Goal: Task Accomplishment & Management: Use online tool/utility

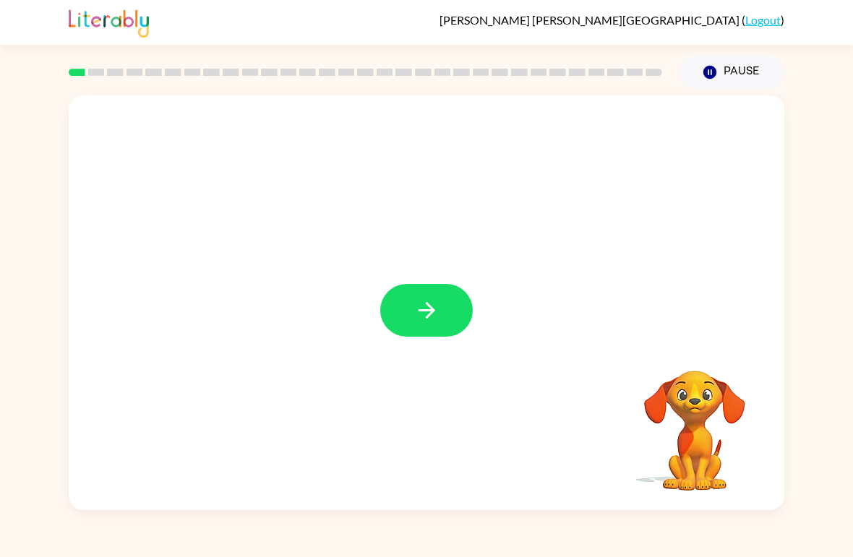
click at [434, 308] on icon "button" at bounding box center [426, 310] width 25 height 25
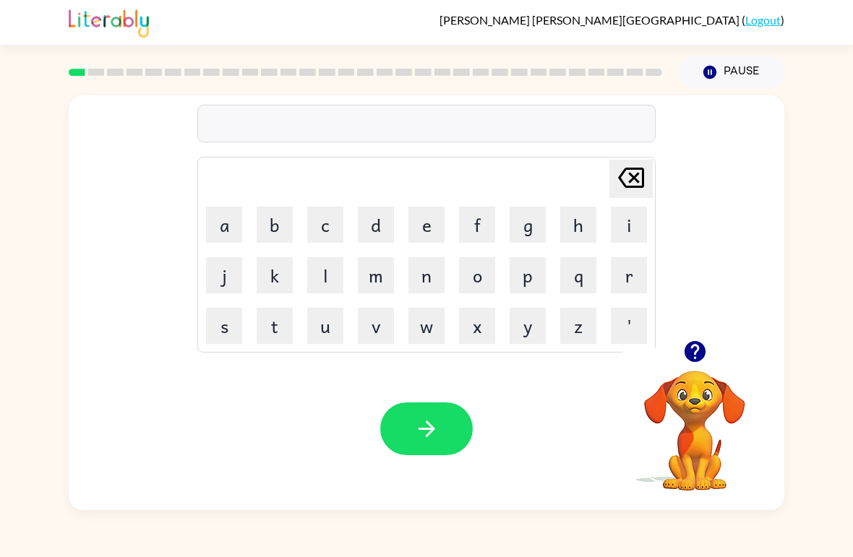
click at [684, 342] on icon "button" at bounding box center [694, 351] width 25 height 25
click at [707, 331] on div "[PERSON_NAME] last character input a b c d e f g h i j k l m n o p q r s t u v …" at bounding box center [426, 217] width 715 height 245
click at [728, 449] on video "Your browser must support playing .mp4 files to use Literably. Please try using…" at bounding box center [694, 420] width 145 height 145
click at [737, 410] on video "Your browser must support playing .mp4 files to use Literably. Please try using…" at bounding box center [694, 420] width 145 height 145
click at [712, 423] on video "Your browser must support playing .mp4 files to use Literably. Please try using…" at bounding box center [694, 420] width 145 height 145
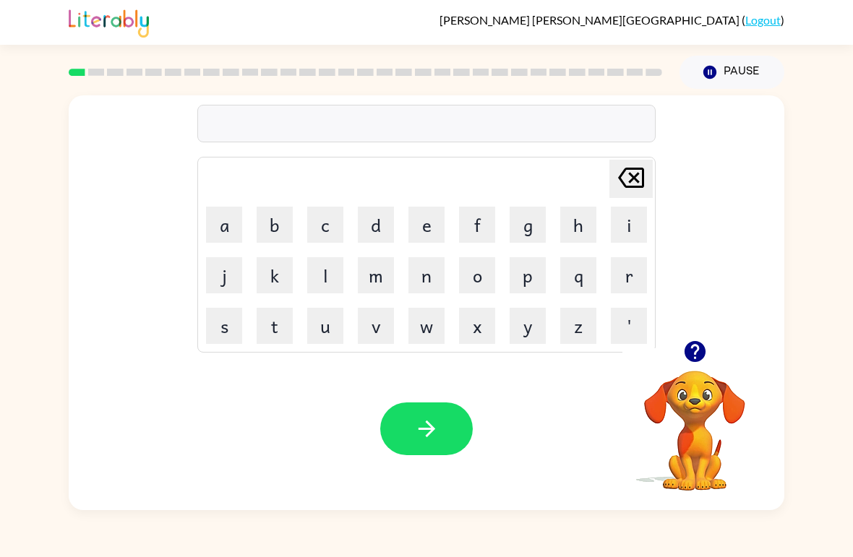
click at [525, 290] on button "p" at bounding box center [527, 275] width 36 height 36
click at [480, 273] on button "o" at bounding box center [477, 275] width 36 height 36
click at [239, 333] on button "s" at bounding box center [224, 326] width 36 height 36
click at [636, 188] on icon at bounding box center [631, 178] width 26 height 20
click at [280, 334] on button "t" at bounding box center [274, 326] width 36 height 36
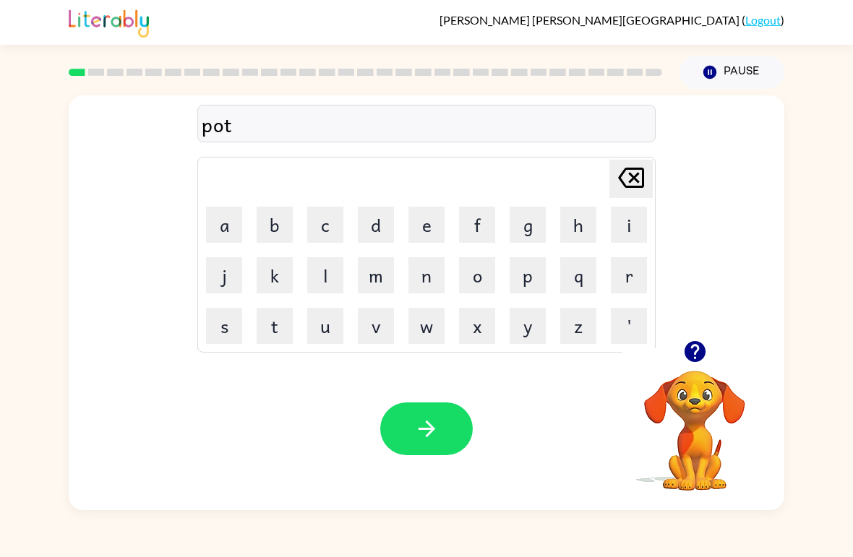
click at [417, 216] on button "e" at bounding box center [426, 225] width 36 height 36
click at [644, 272] on button "r" at bounding box center [629, 275] width 36 height 36
click at [456, 411] on button "button" at bounding box center [426, 428] width 92 height 53
click at [322, 217] on button "c" at bounding box center [325, 225] width 36 height 36
click at [492, 270] on button "o" at bounding box center [477, 275] width 36 height 36
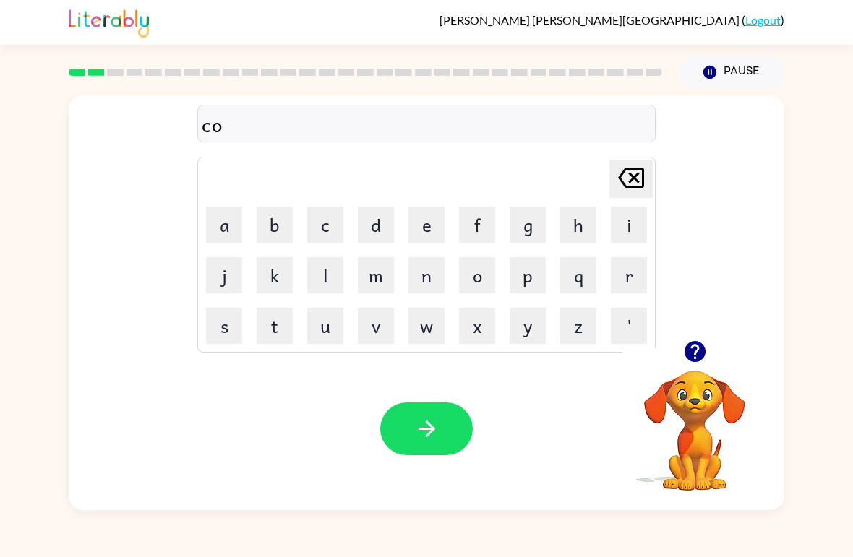
click at [334, 327] on button "u" at bounding box center [325, 326] width 36 height 36
click at [414, 275] on button "n" at bounding box center [426, 275] width 36 height 36
click at [280, 329] on button "t" at bounding box center [274, 326] width 36 height 36
click at [432, 428] on icon "button" at bounding box center [426, 429] width 17 height 17
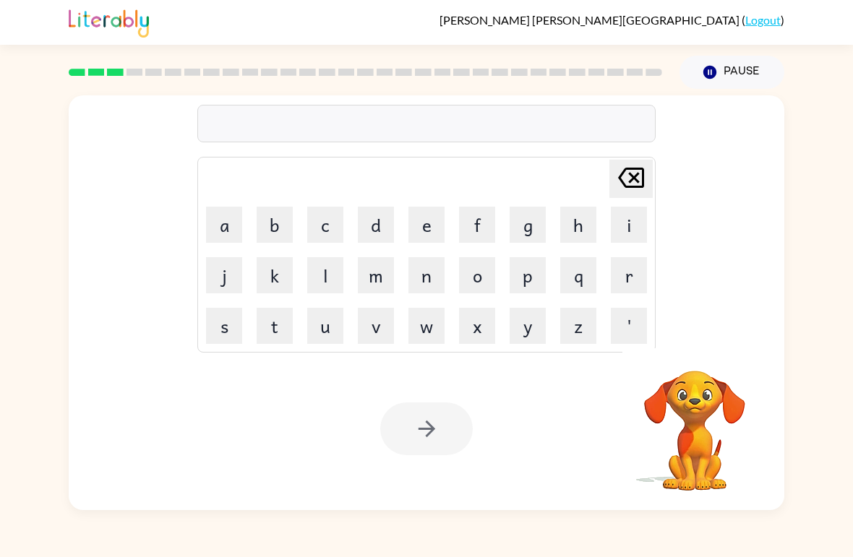
click at [324, 272] on button "l" at bounding box center [325, 275] width 36 height 36
click at [477, 278] on button "o" at bounding box center [477, 275] width 36 height 36
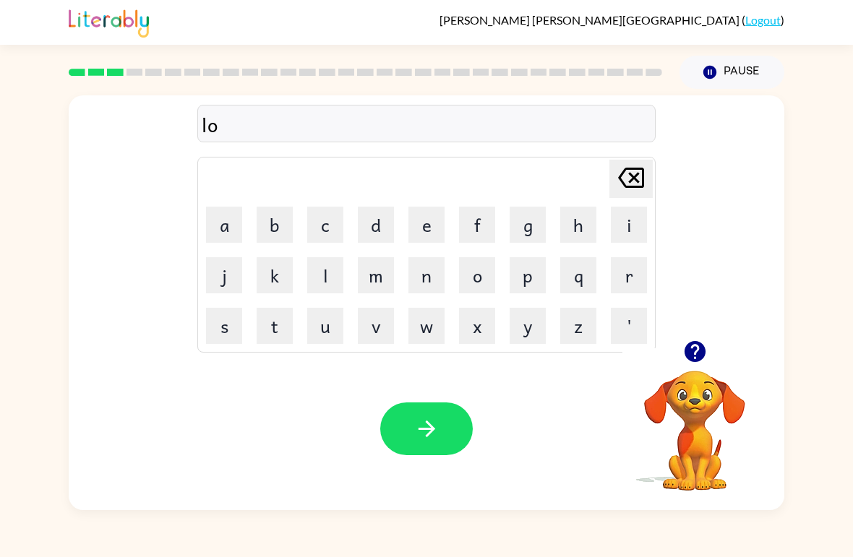
click at [276, 275] on button "k" at bounding box center [274, 275] width 36 height 36
click at [234, 231] on button "a" at bounding box center [224, 225] width 36 height 36
click at [279, 324] on button "t" at bounding box center [274, 326] width 36 height 36
click at [425, 225] on button "e" at bounding box center [426, 225] width 36 height 36
click at [397, 419] on button "button" at bounding box center [426, 428] width 92 height 53
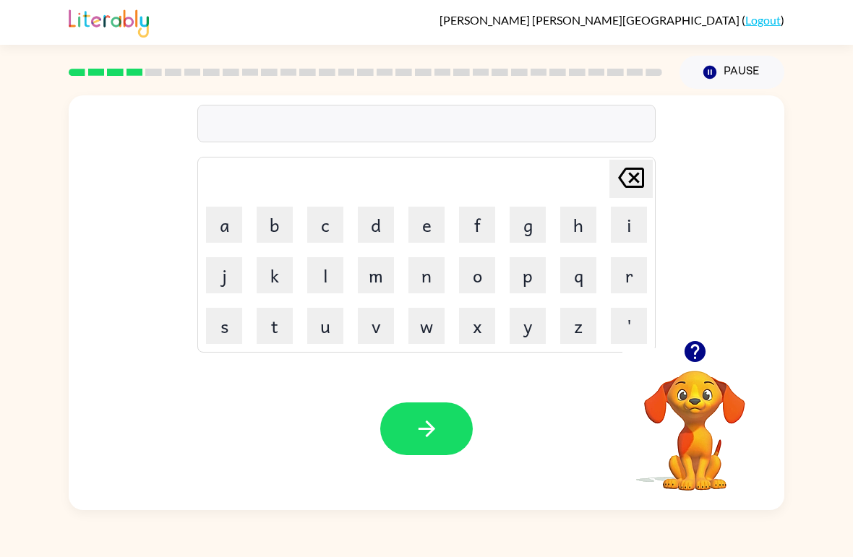
click at [281, 314] on button "t" at bounding box center [274, 326] width 36 height 36
click at [431, 323] on button "w" at bounding box center [426, 326] width 36 height 36
click at [622, 212] on button "i" at bounding box center [629, 225] width 36 height 36
click at [431, 274] on button "n" at bounding box center [426, 275] width 36 height 36
click at [431, 426] on icon "button" at bounding box center [426, 428] width 25 height 25
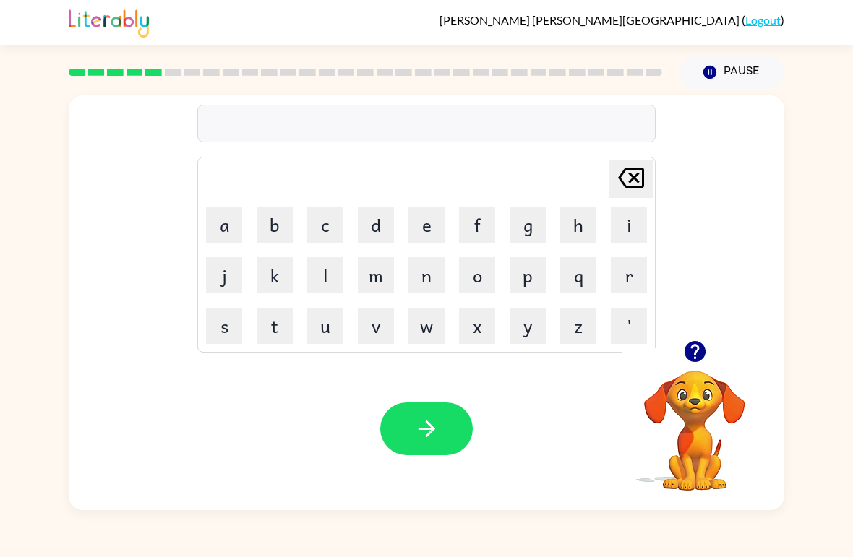
click at [438, 241] on button "e" at bounding box center [426, 225] width 36 height 36
click at [240, 212] on button "a" at bounding box center [224, 225] width 36 height 36
click at [611, 275] on button "r" at bounding box center [629, 275] width 36 height 36
click at [327, 277] on button "l" at bounding box center [325, 275] width 36 height 36
click at [621, 217] on button "i" at bounding box center [629, 225] width 36 height 36
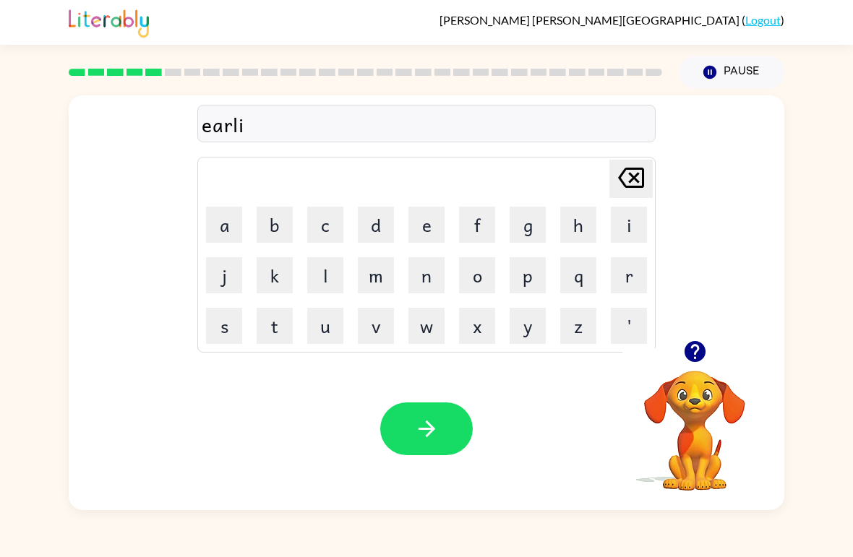
click at [441, 443] on button "button" at bounding box center [426, 428] width 92 height 53
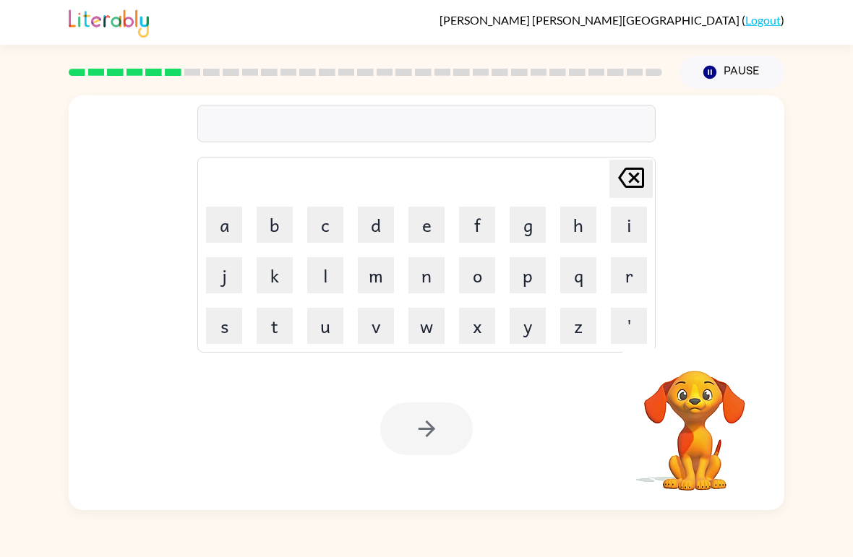
click at [269, 217] on button "b" at bounding box center [274, 225] width 36 height 36
click at [613, 216] on button "i" at bounding box center [629, 225] width 36 height 36
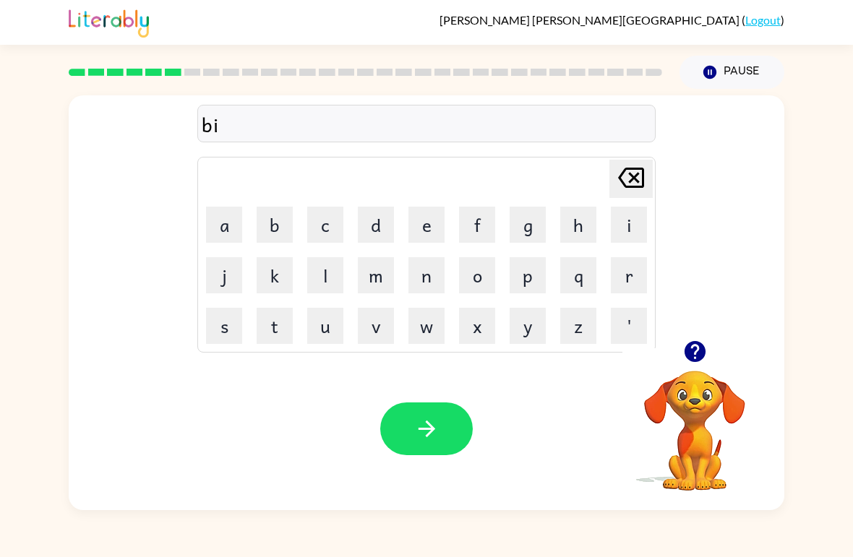
click at [528, 241] on button "g" at bounding box center [527, 225] width 36 height 36
click at [622, 218] on button "i" at bounding box center [629, 225] width 36 height 36
click at [442, 272] on button "n" at bounding box center [426, 275] width 36 height 36
click at [371, 224] on button "d" at bounding box center [376, 225] width 36 height 36
click at [385, 454] on div at bounding box center [426, 428] width 92 height 53
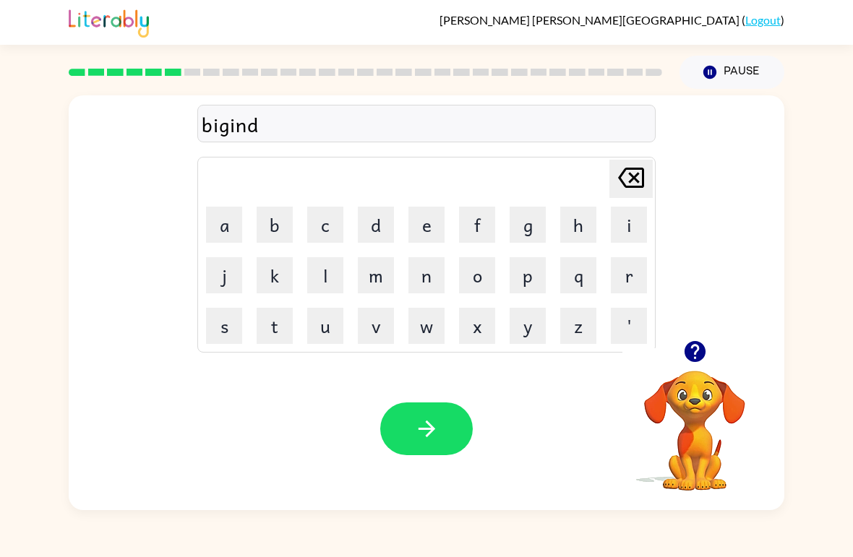
click at [406, 421] on button "button" at bounding box center [426, 428] width 92 height 53
click at [264, 335] on button "t" at bounding box center [274, 326] width 36 height 36
click at [612, 283] on button "r" at bounding box center [629, 275] width 36 height 36
click at [626, 230] on button "i" at bounding box center [629, 225] width 36 height 36
click at [283, 275] on button "k" at bounding box center [274, 275] width 36 height 36
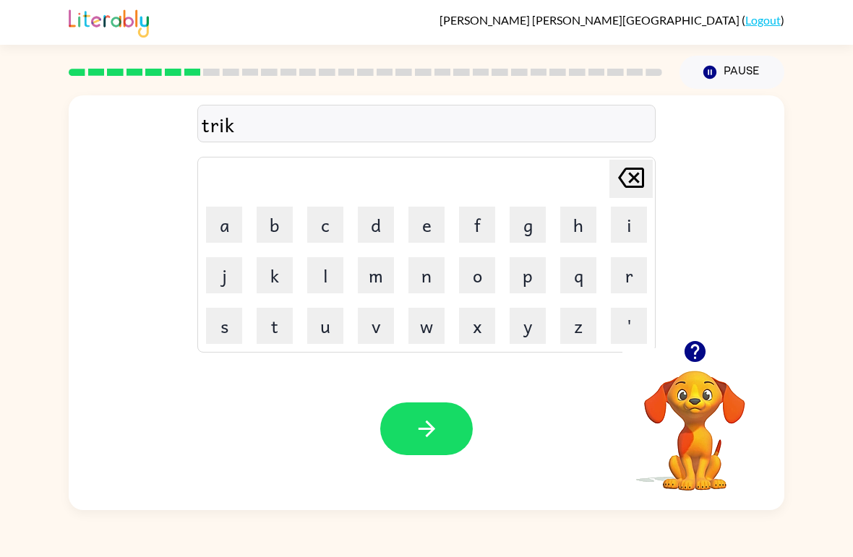
click at [623, 167] on icon "[PERSON_NAME] last character input" at bounding box center [630, 177] width 35 height 35
click at [322, 235] on button "c" at bounding box center [325, 225] width 36 height 36
click at [323, 272] on button "l" at bounding box center [325, 275] width 36 height 36
click at [418, 234] on button "e" at bounding box center [426, 225] width 36 height 36
click at [432, 413] on button "button" at bounding box center [426, 428] width 92 height 53
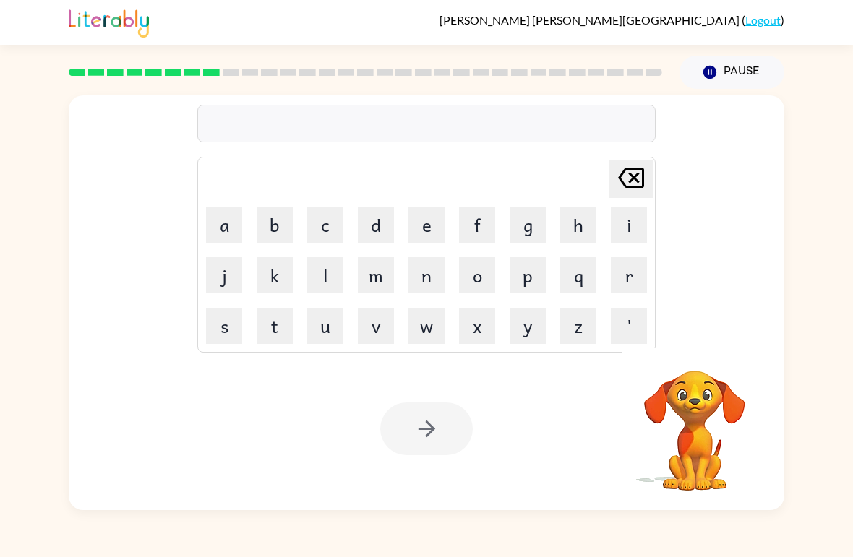
click at [383, 269] on button "m" at bounding box center [376, 275] width 36 height 36
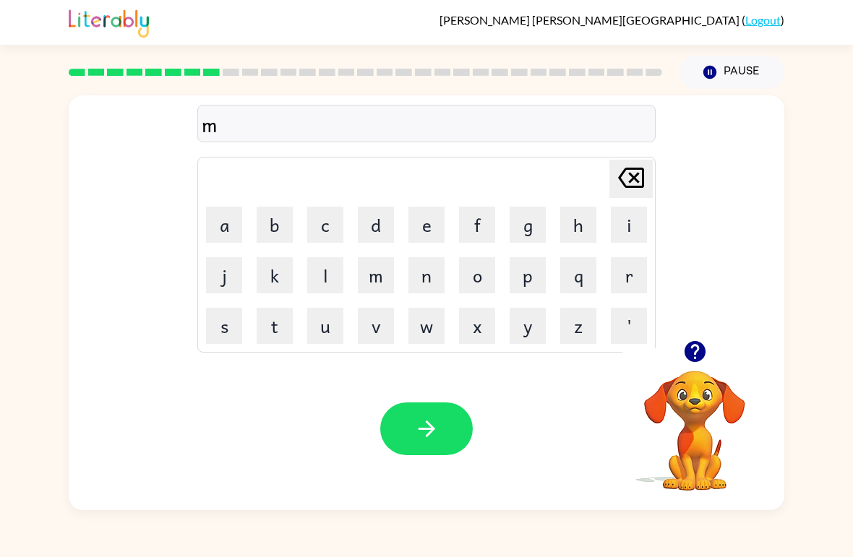
click at [325, 333] on button "u" at bounding box center [325, 326] width 36 height 36
click at [629, 270] on button "r" at bounding box center [629, 275] width 36 height 36
click at [627, 223] on button "i" at bounding box center [629, 225] width 36 height 36
click at [328, 228] on button "c" at bounding box center [325, 225] width 36 height 36
click at [230, 228] on button "a" at bounding box center [224, 225] width 36 height 36
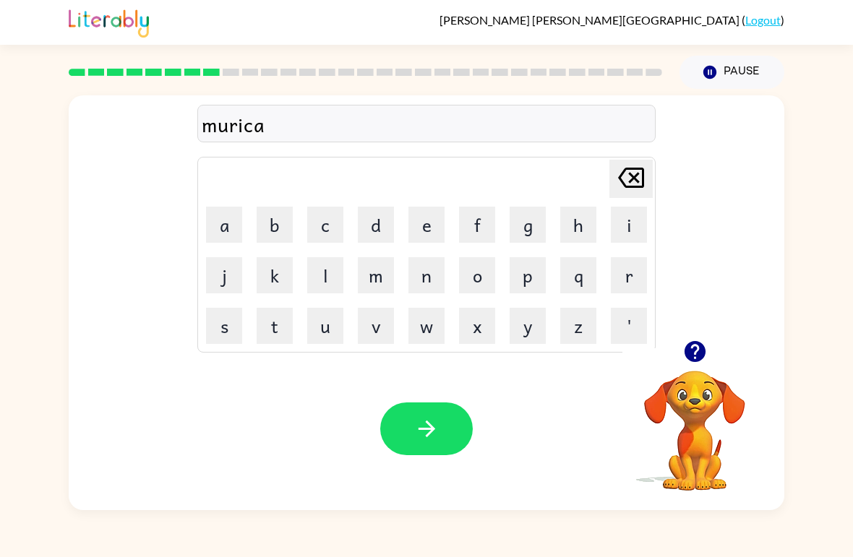
click at [625, 269] on button "r" at bounding box center [629, 275] width 36 height 36
click at [626, 188] on icon at bounding box center [631, 178] width 26 height 20
click at [325, 285] on button "l" at bounding box center [325, 275] width 36 height 36
click at [438, 419] on icon "button" at bounding box center [426, 428] width 25 height 25
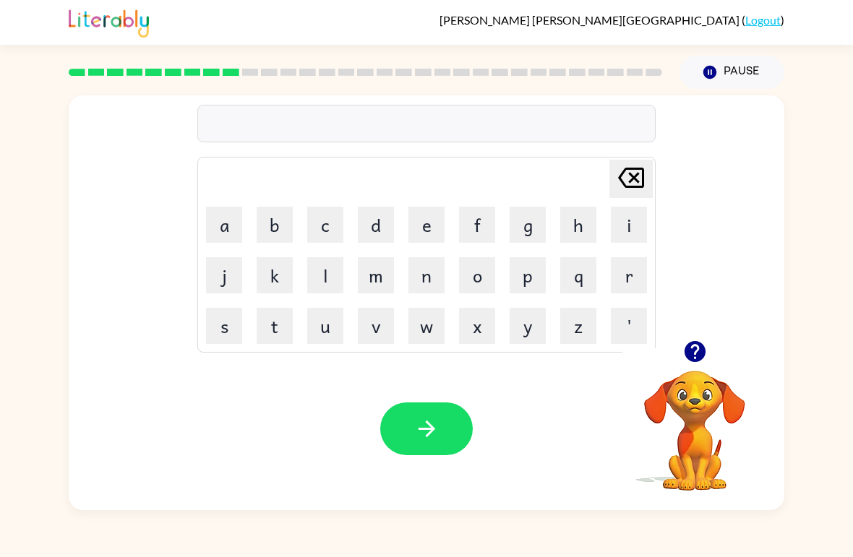
click at [426, 275] on button "n" at bounding box center [426, 275] width 36 height 36
click at [618, 219] on button "i" at bounding box center [629, 225] width 36 height 36
click at [390, 270] on button "m" at bounding box center [376, 275] width 36 height 36
click at [277, 219] on button "b" at bounding box center [274, 225] width 36 height 36
click at [334, 265] on button "l" at bounding box center [325, 275] width 36 height 36
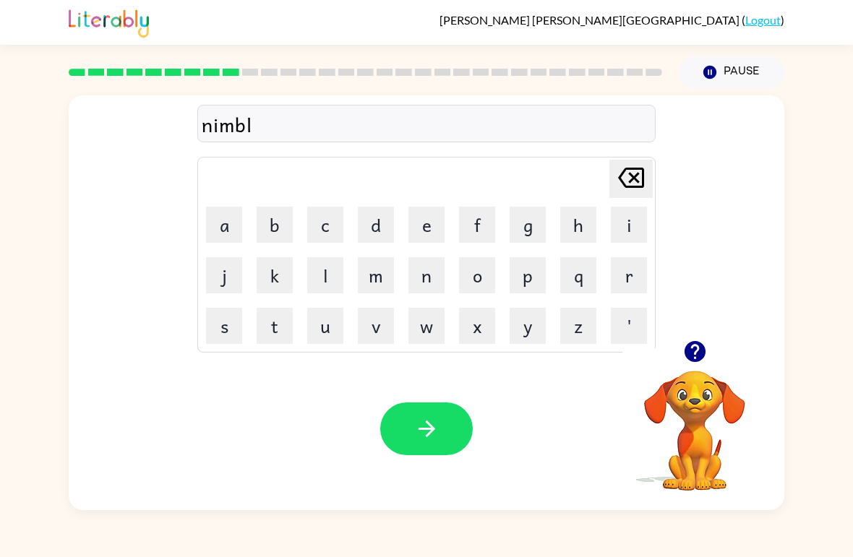
click at [439, 227] on button "e" at bounding box center [426, 225] width 36 height 36
click at [453, 402] on div "Your browser must support playing .mp4 files to use Literably. Please try using…" at bounding box center [426, 429] width 715 height 163
click at [475, 374] on div "Your browser must support playing .mp4 files to use Literably. Please try using…" at bounding box center [426, 429] width 715 height 163
click at [435, 421] on icon "button" at bounding box center [426, 428] width 25 height 25
click at [322, 335] on button "u" at bounding box center [325, 326] width 36 height 36
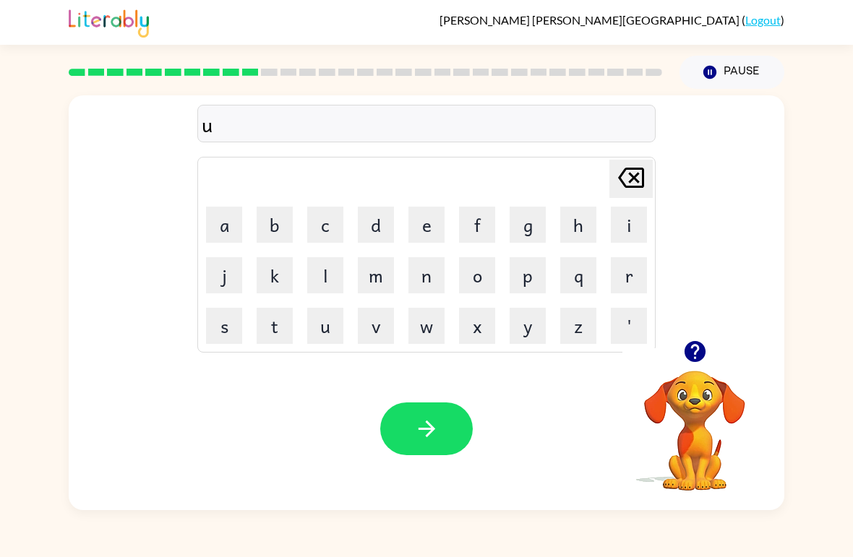
click at [424, 267] on button "n" at bounding box center [426, 275] width 36 height 36
click at [375, 221] on button "d" at bounding box center [376, 225] width 36 height 36
click at [480, 220] on button "f" at bounding box center [477, 225] width 36 height 36
click at [321, 340] on button "u" at bounding box center [325, 326] width 36 height 36
click at [314, 291] on button "l" at bounding box center [325, 275] width 36 height 36
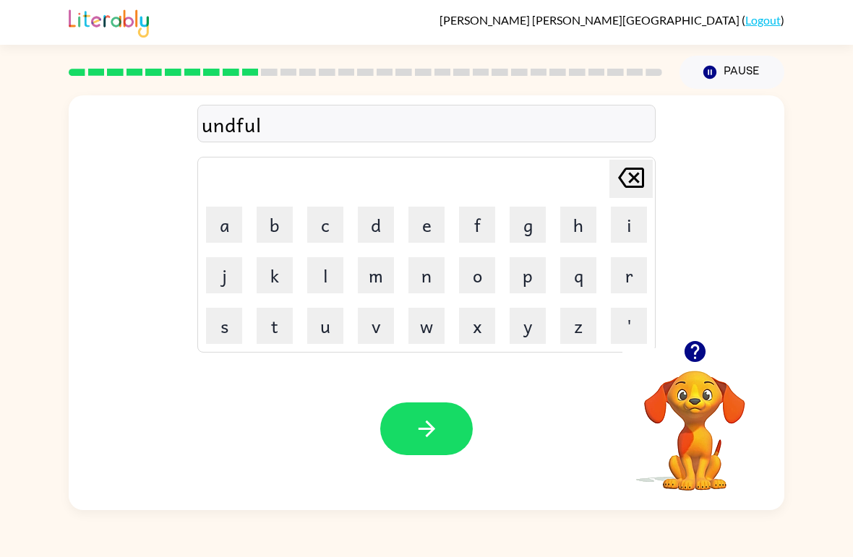
click at [332, 258] on button "l" at bounding box center [325, 275] width 36 height 36
click at [428, 430] on icon "button" at bounding box center [426, 429] width 17 height 17
click at [371, 324] on button "v" at bounding box center [376, 326] width 36 height 36
click at [483, 286] on button "o" at bounding box center [477, 275] width 36 height 36
click at [274, 329] on button "t" at bounding box center [274, 326] width 36 height 36
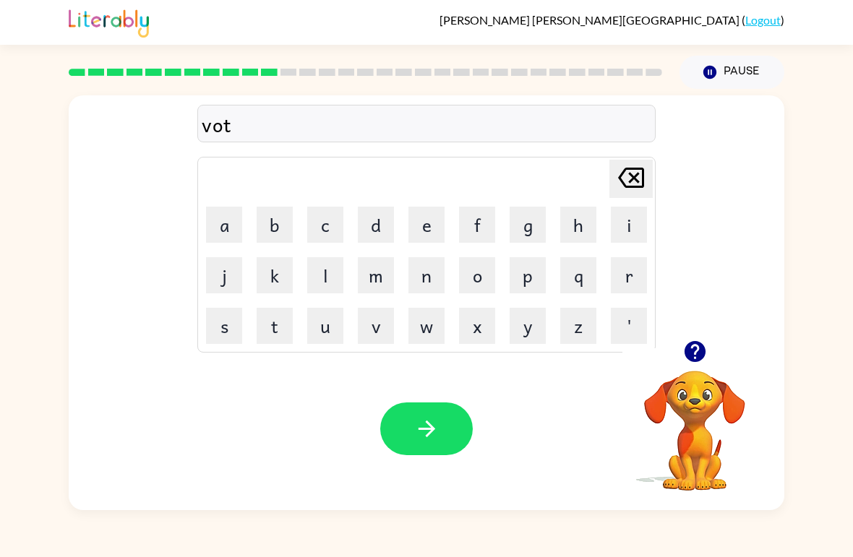
click at [430, 227] on button "e" at bounding box center [426, 225] width 36 height 36
click at [433, 413] on button "button" at bounding box center [426, 428] width 92 height 53
click at [268, 235] on button "b" at bounding box center [274, 225] width 36 height 36
click at [420, 225] on button "e" at bounding box center [426, 225] width 36 height 36
click at [626, 232] on button "i" at bounding box center [629, 225] width 36 height 36
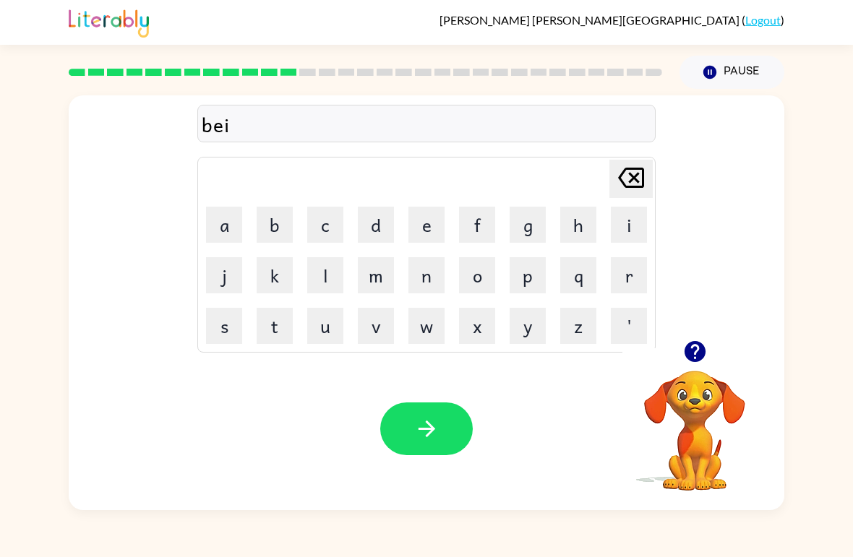
click at [638, 176] on icon at bounding box center [631, 178] width 26 height 20
click at [290, 323] on button "t" at bounding box center [274, 326] width 36 height 36
click at [619, 236] on button "i" at bounding box center [629, 225] width 36 height 36
click at [372, 281] on button "m" at bounding box center [376, 275] width 36 height 36
click at [440, 212] on button "e" at bounding box center [426, 225] width 36 height 36
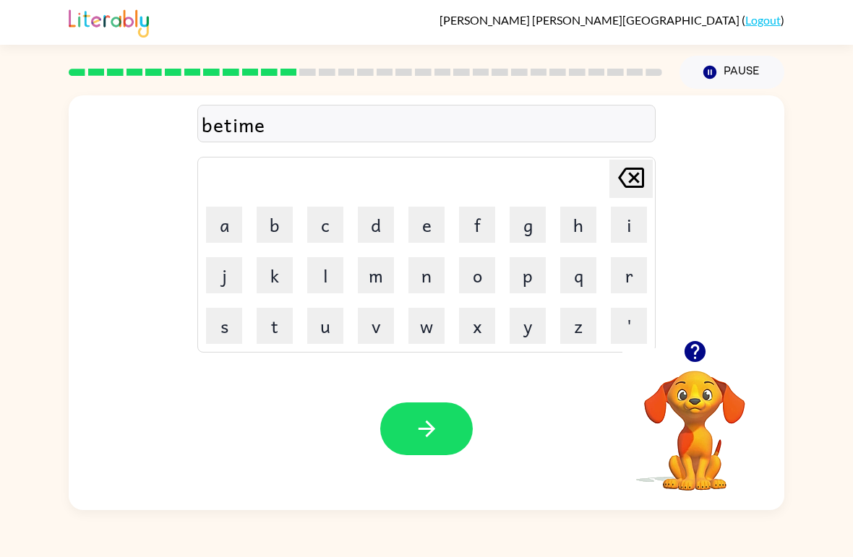
click at [400, 431] on button "button" at bounding box center [426, 428] width 92 height 53
click at [696, 338] on button "button" at bounding box center [694, 351] width 37 height 37
click at [292, 204] on td "b" at bounding box center [274, 224] width 49 height 49
click at [278, 221] on button "b" at bounding box center [274, 225] width 36 height 36
click at [616, 221] on button "i" at bounding box center [629, 225] width 36 height 36
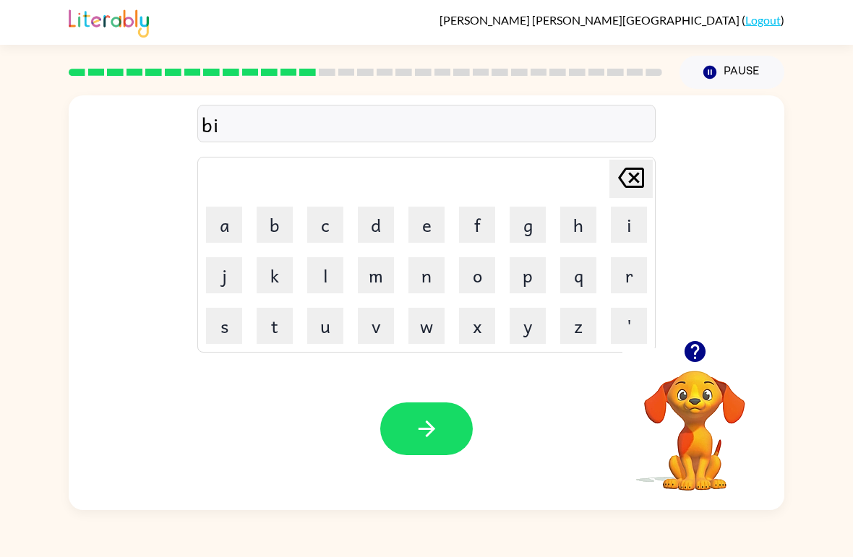
click at [283, 321] on button "t" at bounding box center [274, 326] width 36 height 36
click at [421, 277] on button "n" at bounding box center [426, 275] width 36 height 36
click at [233, 317] on button "s" at bounding box center [224, 326] width 36 height 36
click at [239, 316] on button "s" at bounding box center [224, 326] width 36 height 36
click at [628, 178] on icon "[PERSON_NAME] last character input" at bounding box center [630, 177] width 35 height 35
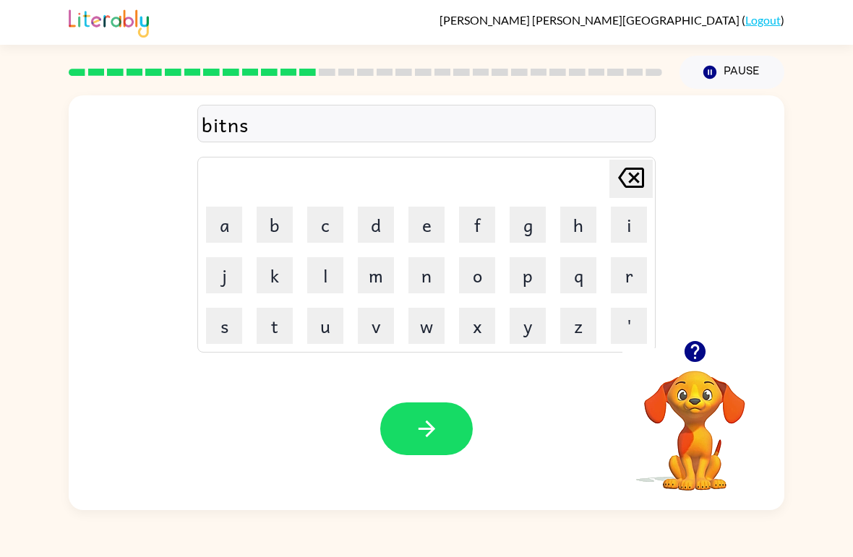
click at [627, 178] on icon "[PERSON_NAME] last character input" at bounding box center [630, 177] width 35 height 35
click at [438, 217] on button "e" at bounding box center [426, 225] width 36 height 36
click at [225, 329] on button "s" at bounding box center [224, 326] width 36 height 36
click at [225, 328] on button "s" at bounding box center [224, 326] width 36 height 36
click at [410, 408] on button "button" at bounding box center [426, 428] width 92 height 53
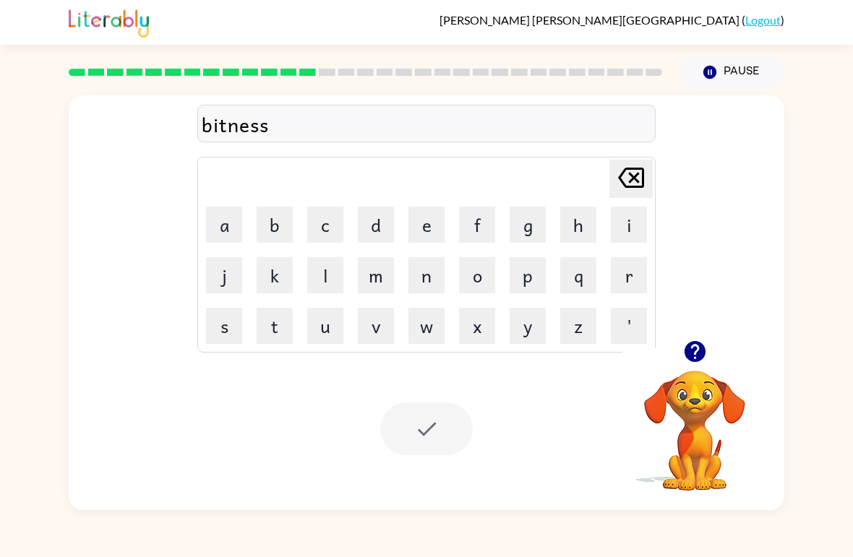
click at [438, 435] on div at bounding box center [426, 428] width 92 height 53
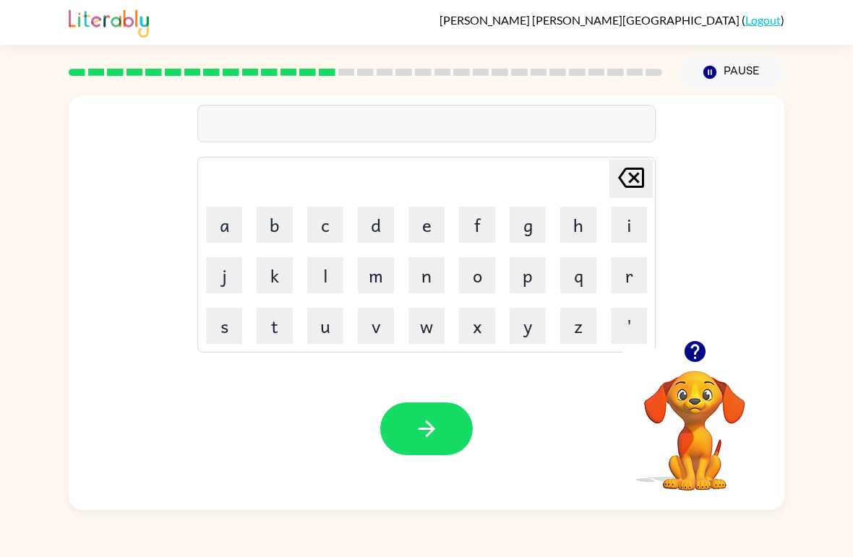
click at [392, 228] on button "d" at bounding box center [376, 225] width 36 height 36
click at [619, 230] on button "i" at bounding box center [629, 225] width 36 height 36
click at [324, 272] on button "l" at bounding box center [325, 275] width 36 height 36
click at [420, 225] on button "e" at bounding box center [426, 225] width 36 height 36
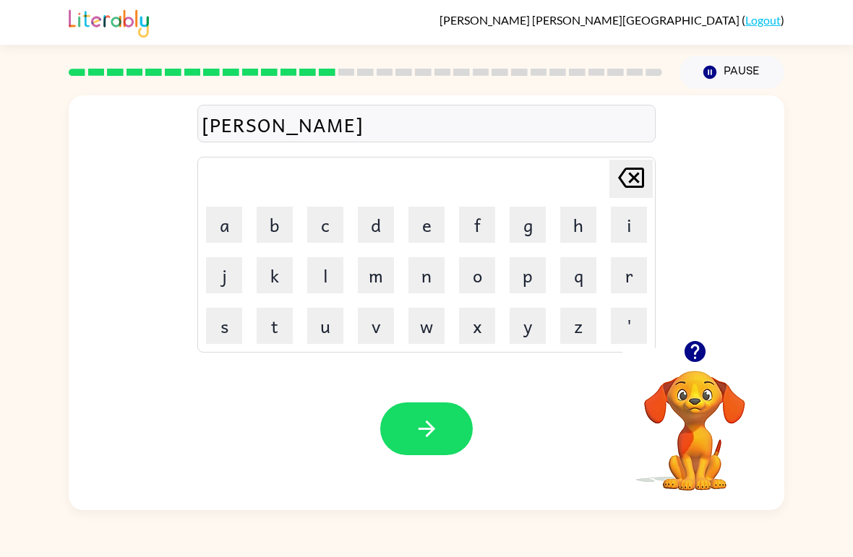
click at [627, 189] on icon "[PERSON_NAME] last character input" at bounding box center [630, 177] width 35 height 35
click at [419, 230] on button "e" at bounding box center [426, 225] width 36 height 36
click at [527, 317] on button "y" at bounding box center [527, 326] width 36 height 36
click at [423, 463] on div "Your browser must support playing .mp4 files to use Literably. Please try using…" at bounding box center [426, 429] width 715 height 163
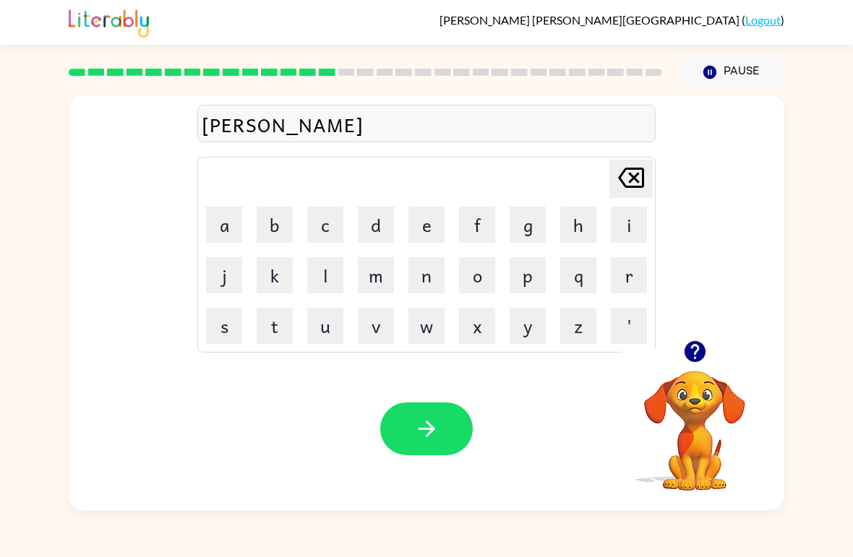
click at [447, 446] on button "button" at bounding box center [426, 428] width 92 height 53
click at [431, 236] on button "e" at bounding box center [426, 225] width 36 height 36
click at [631, 172] on icon "[PERSON_NAME] last character input" at bounding box center [630, 177] width 35 height 35
click at [275, 329] on button "t" at bounding box center [274, 326] width 36 height 36
click at [434, 218] on button "e" at bounding box center [426, 225] width 36 height 36
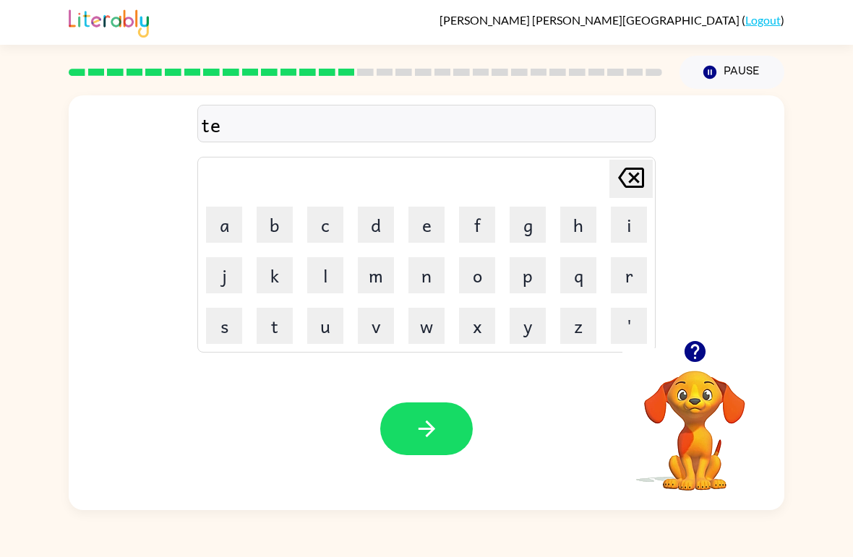
click at [624, 276] on button "r" at bounding box center [629, 275] width 36 height 36
click at [624, 275] on button "r" at bounding box center [629, 275] width 36 height 36
click at [625, 171] on icon at bounding box center [631, 178] width 26 height 20
click at [377, 258] on button "m" at bounding box center [376, 275] width 36 height 36
click at [423, 414] on button "button" at bounding box center [426, 428] width 92 height 53
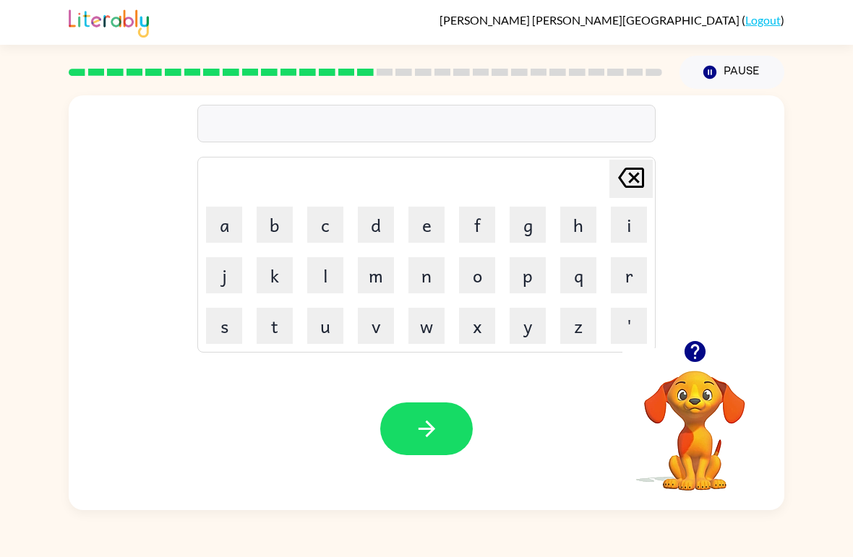
click at [689, 348] on icon "button" at bounding box center [694, 351] width 21 height 21
click at [701, 356] on icon "button" at bounding box center [694, 351] width 21 height 21
click at [221, 323] on button "s" at bounding box center [224, 326] width 36 height 36
click at [424, 223] on button "e" at bounding box center [426, 225] width 36 height 36
click at [285, 332] on button "t" at bounding box center [274, 326] width 36 height 36
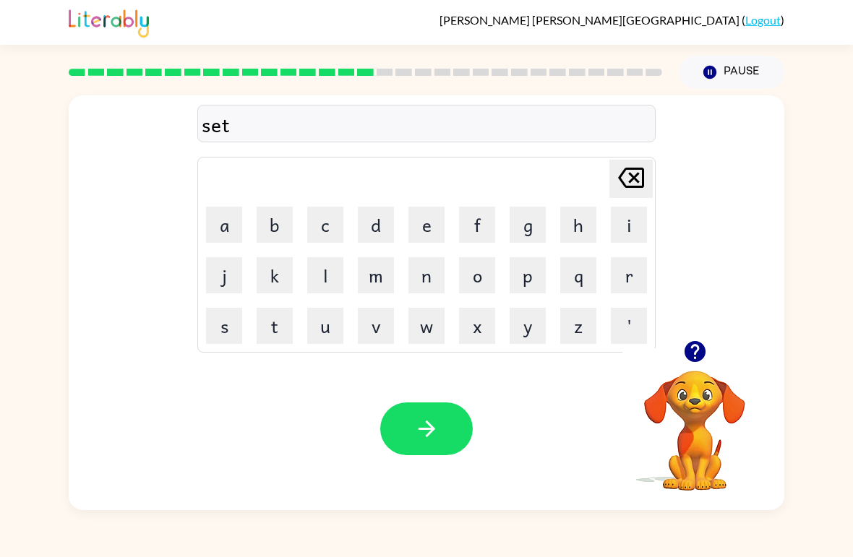
click at [425, 400] on div "Your browser must support playing .mp4 files to use Literably. Please try using…" at bounding box center [426, 429] width 715 height 163
click at [405, 414] on button "button" at bounding box center [426, 428] width 92 height 53
click at [690, 356] on icon "button" at bounding box center [694, 351] width 21 height 21
click at [700, 335] on button "button" at bounding box center [694, 351] width 37 height 37
click at [689, 347] on div "[PERSON_NAME] last character input a b c d e f g h i j k l m n o p q r s t u v …" at bounding box center [426, 302] width 715 height 415
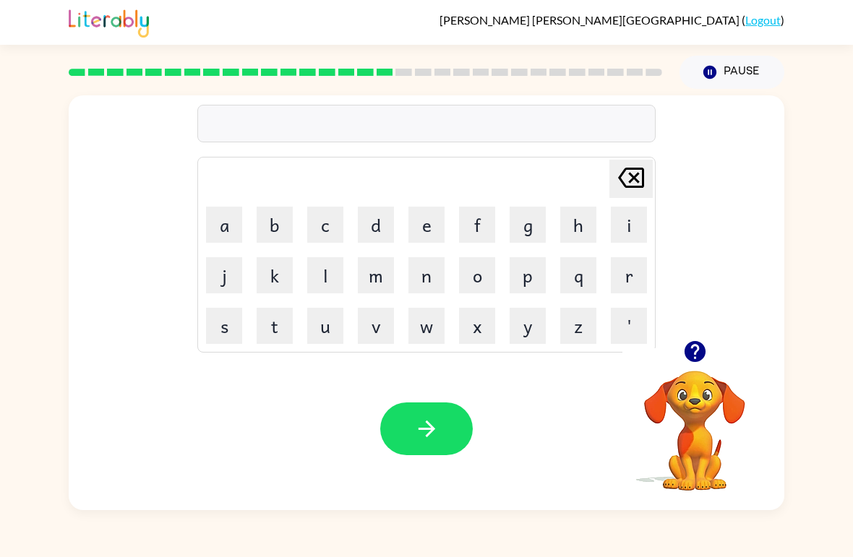
click at [290, 220] on button "b" at bounding box center [274, 225] width 36 height 36
click at [619, 262] on button "r" at bounding box center [629, 275] width 36 height 36
click at [611, 226] on button "i" at bounding box center [629, 225] width 36 height 36
click at [277, 319] on button "t" at bounding box center [274, 326] width 36 height 36
click at [618, 223] on button "i" at bounding box center [629, 225] width 36 height 36
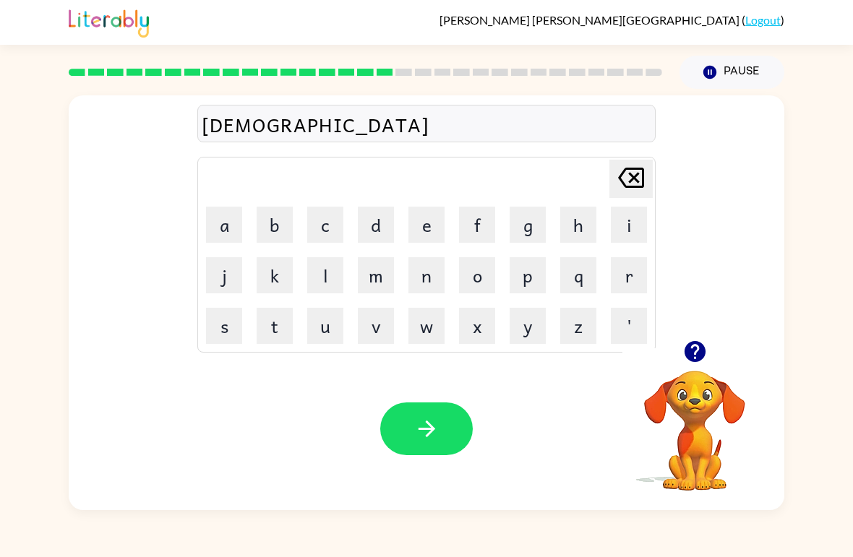
click at [364, 284] on button "m" at bounding box center [376, 275] width 36 height 36
click at [447, 441] on button "button" at bounding box center [426, 428] width 92 height 53
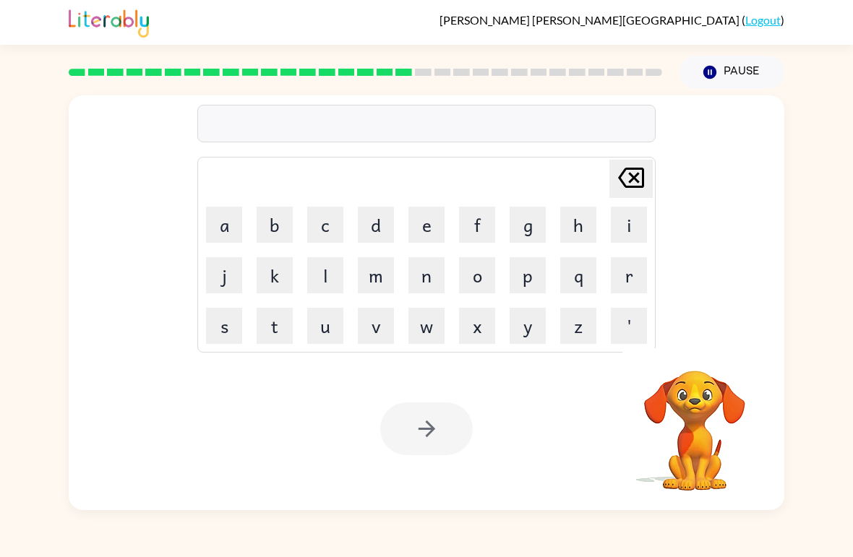
click at [527, 262] on button "p" at bounding box center [527, 275] width 36 height 36
click at [318, 270] on button "l" at bounding box center [325, 275] width 36 height 36
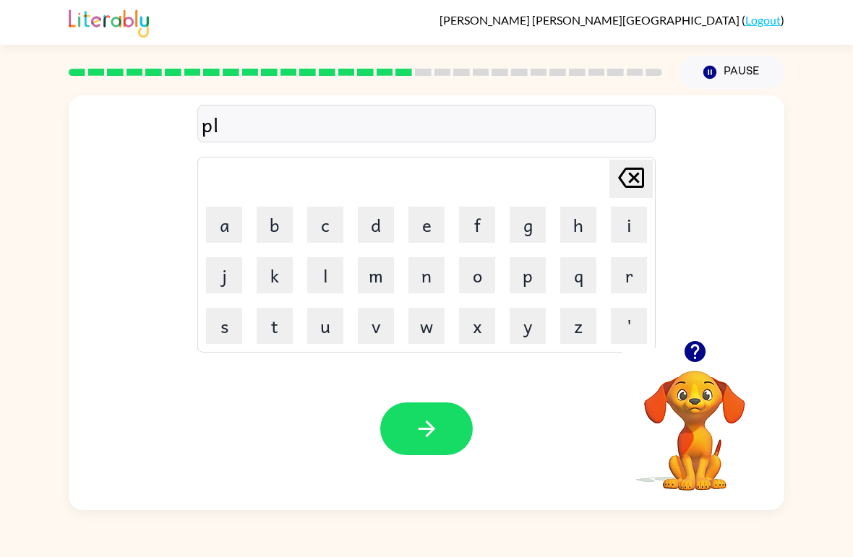
click at [225, 275] on button "j" at bounding box center [224, 275] width 36 height 36
click at [642, 178] on icon at bounding box center [631, 178] width 26 height 20
click at [222, 237] on button "a" at bounding box center [224, 225] width 36 height 36
click at [228, 342] on button "s" at bounding box center [224, 326] width 36 height 36
click at [281, 337] on button "t" at bounding box center [274, 326] width 36 height 36
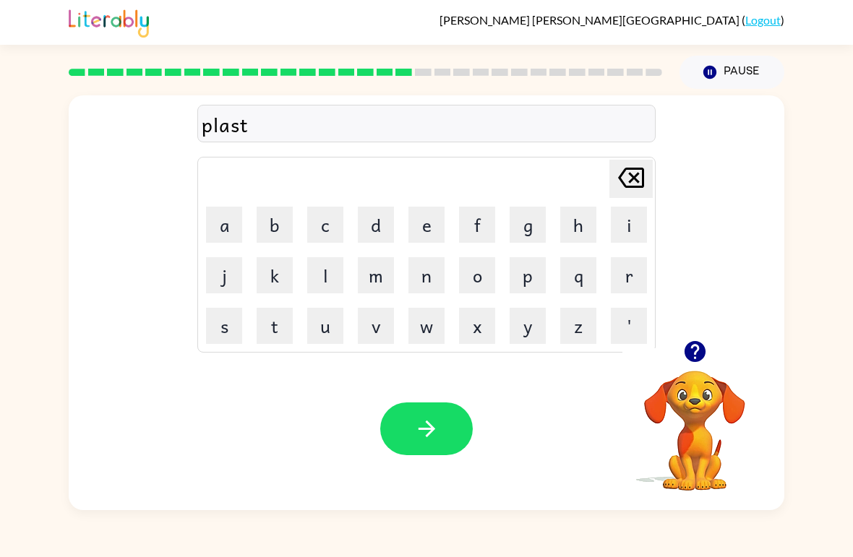
click at [617, 241] on button "i" at bounding box center [629, 225] width 36 height 36
click at [332, 220] on button "c" at bounding box center [325, 225] width 36 height 36
click at [426, 451] on button "button" at bounding box center [426, 428] width 92 height 53
click at [368, 226] on button "d" at bounding box center [376, 225] width 36 height 36
click at [624, 225] on button "i" at bounding box center [629, 225] width 36 height 36
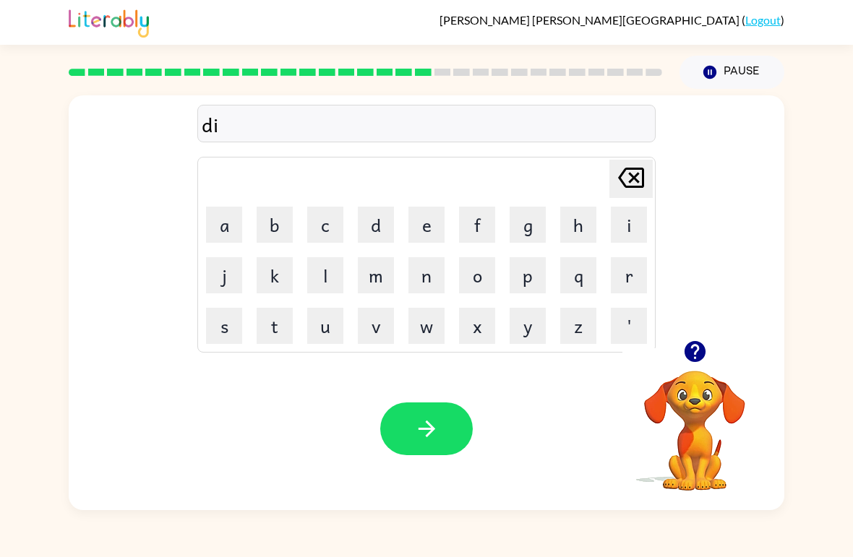
click at [197, 306] on div "[PERSON_NAME] last character input a b c d e f g h i j k l m n o p q r s t u v …" at bounding box center [426, 255] width 458 height 196
click at [215, 317] on button "s" at bounding box center [224, 326] width 36 height 36
click at [531, 275] on button "p" at bounding box center [527, 275] width 36 height 36
click at [336, 293] on button "l" at bounding box center [325, 275] width 36 height 36
click at [223, 228] on button "a" at bounding box center [224, 225] width 36 height 36
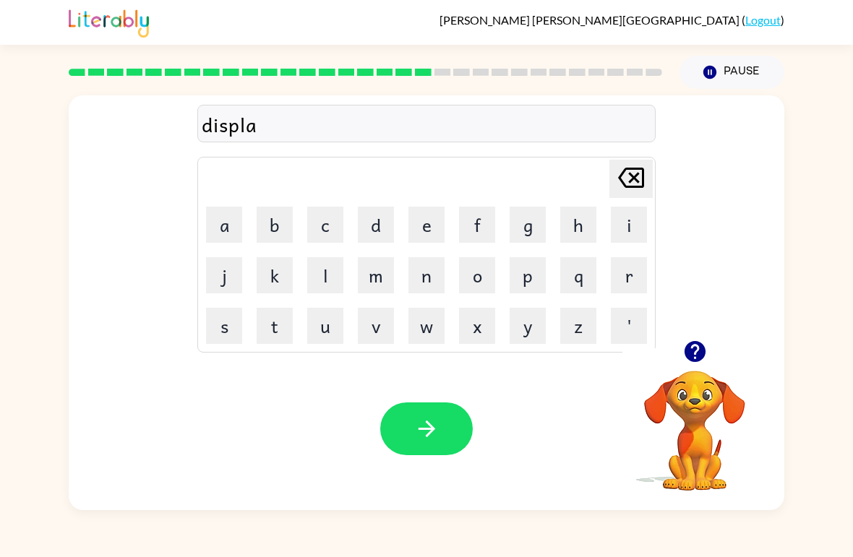
click at [529, 334] on button "y" at bounding box center [527, 326] width 36 height 36
click at [430, 423] on icon "button" at bounding box center [426, 428] width 25 height 25
click at [389, 222] on button "d" at bounding box center [376, 225] width 36 height 36
click at [341, 310] on button "u" at bounding box center [325, 326] width 36 height 36
click at [215, 323] on button "s" at bounding box center [224, 326] width 36 height 36
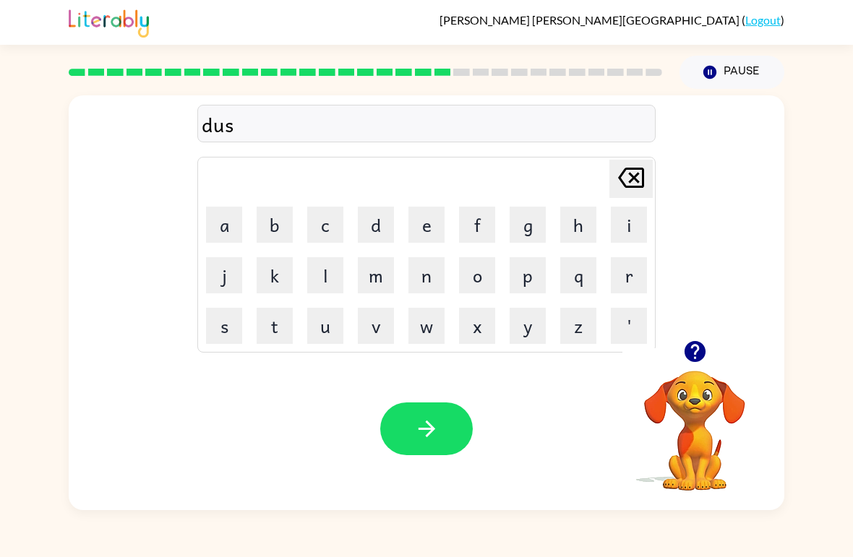
click at [279, 322] on button "t" at bounding box center [274, 326] width 36 height 36
click at [629, 225] on button "i" at bounding box center [629, 225] width 36 height 36
click at [288, 329] on button "t" at bounding box center [274, 326] width 36 height 36
click at [416, 421] on icon "button" at bounding box center [426, 428] width 25 height 25
click at [427, 233] on button "e" at bounding box center [426, 225] width 36 height 36
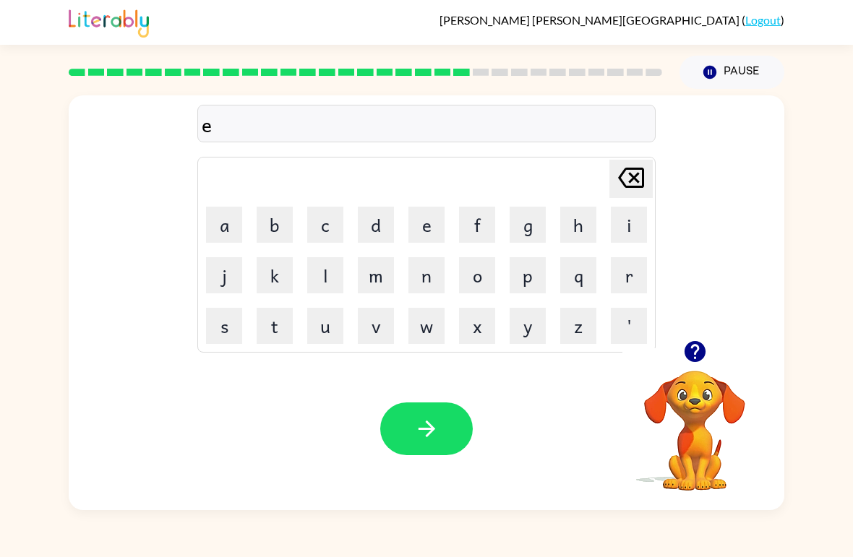
click at [434, 288] on button "n" at bounding box center [426, 275] width 36 height 36
click at [277, 320] on button "t" at bounding box center [274, 326] width 36 height 36
click at [421, 230] on button "e" at bounding box center [426, 225] width 36 height 36
click at [525, 285] on button "p" at bounding box center [527, 275] width 36 height 36
click at [611, 228] on button "i" at bounding box center [629, 225] width 36 height 36
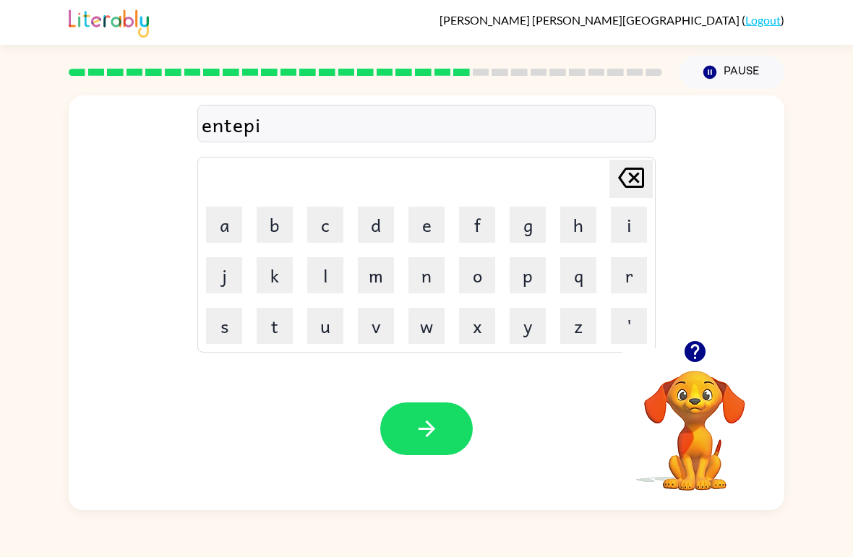
click at [384, 220] on button "d" at bounding box center [376, 225] width 36 height 36
click at [408, 405] on button "button" at bounding box center [426, 428] width 92 height 53
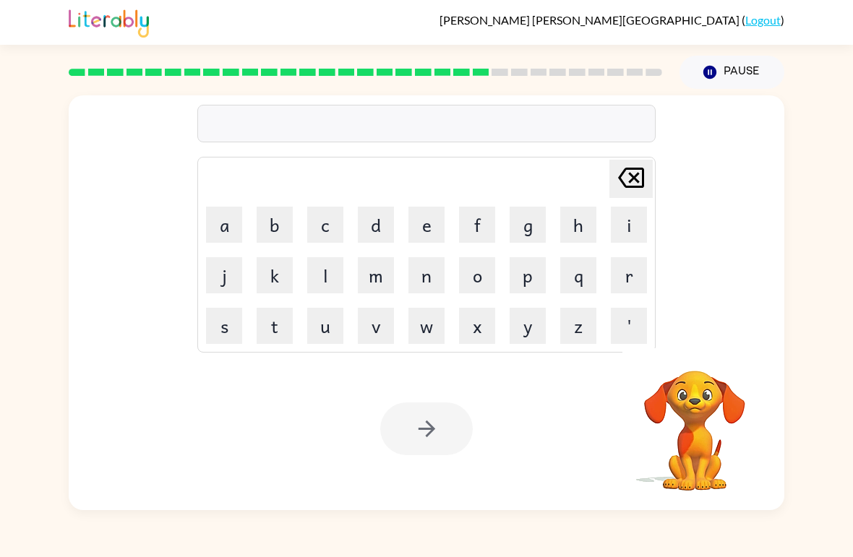
click at [639, 269] on button "r" at bounding box center [629, 275] width 36 height 36
click at [223, 230] on button "a" at bounding box center [224, 225] width 36 height 36
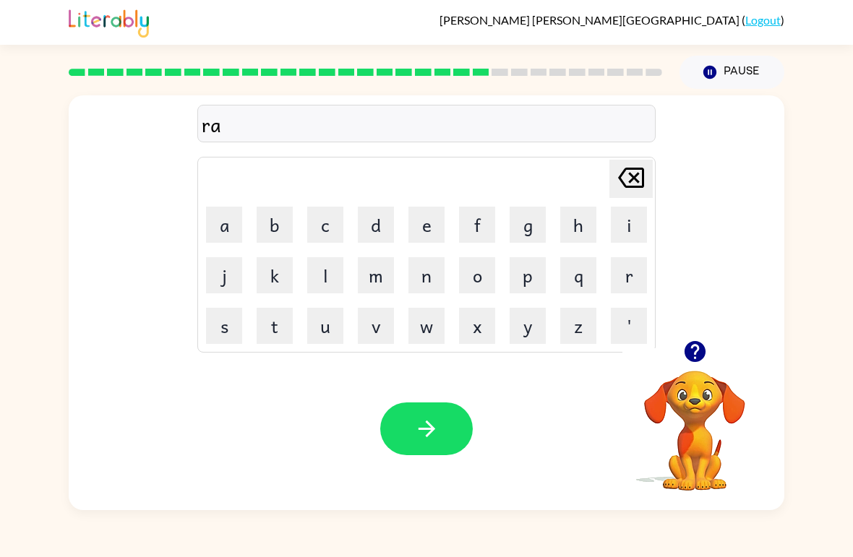
click at [624, 226] on button "i" at bounding box center [629, 225] width 36 height 36
click at [438, 273] on button "n" at bounding box center [426, 275] width 36 height 36
click at [333, 230] on button "c" at bounding box center [325, 225] width 36 height 36
click at [480, 277] on button "o" at bounding box center [477, 275] width 36 height 36
click at [217, 215] on button "a" at bounding box center [224, 225] width 36 height 36
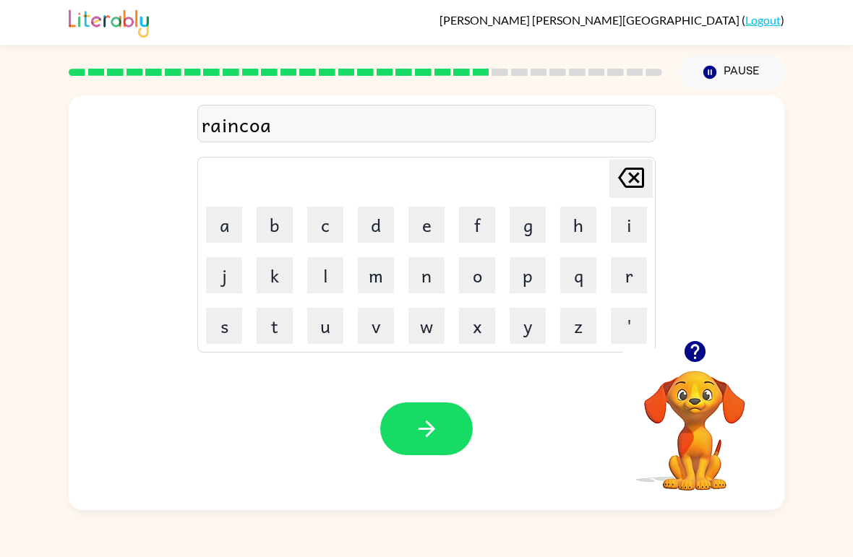
click at [280, 329] on button "t" at bounding box center [274, 326] width 36 height 36
click at [397, 444] on button "button" at bounding box center [426, 428] width 92 height 53
click at [532, 286] on button "p" at bounding box center [527, 275] width 36 height 36
click at [226, 232] on button "a" at bounding box center [224, 225] width 36 height 36
click at [631, 283] on button "r" at bounding box center [629, 275] width 36 height 36
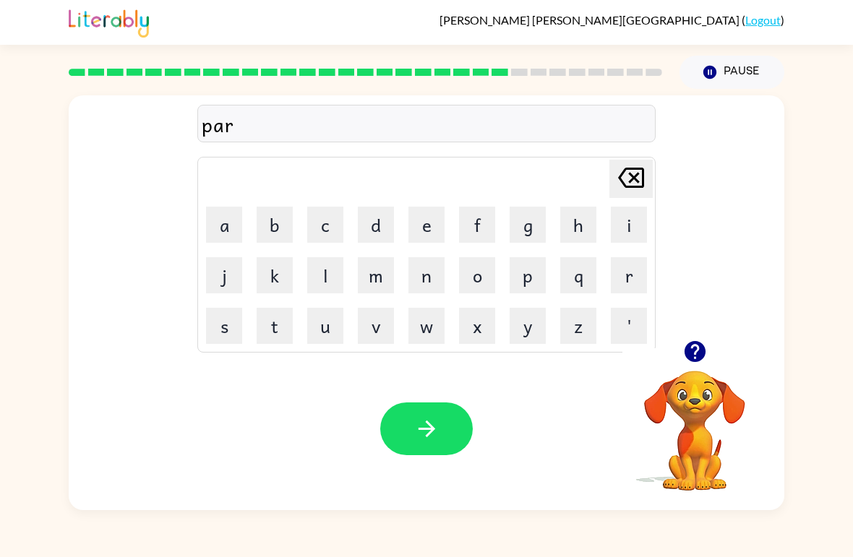
click at [279, 279] on button "k" at bounding box center [274, 275] width 36 height 36
click at [428, 237] on button "e" at bounding box center [426, 225] width 36 height 36
click at [655, 280] on div "[PERSON_NAME] Delete Delete last character input a b c d e f g h i j k l m n o …" at bounding box center [426, 217] width 715 height 245
click at [646, 279] on button "r" at bounding box center [629, 275] width 36 height 36
click at [618, 284] on button "r" at bounding box center [629, 275] width 36 height 36
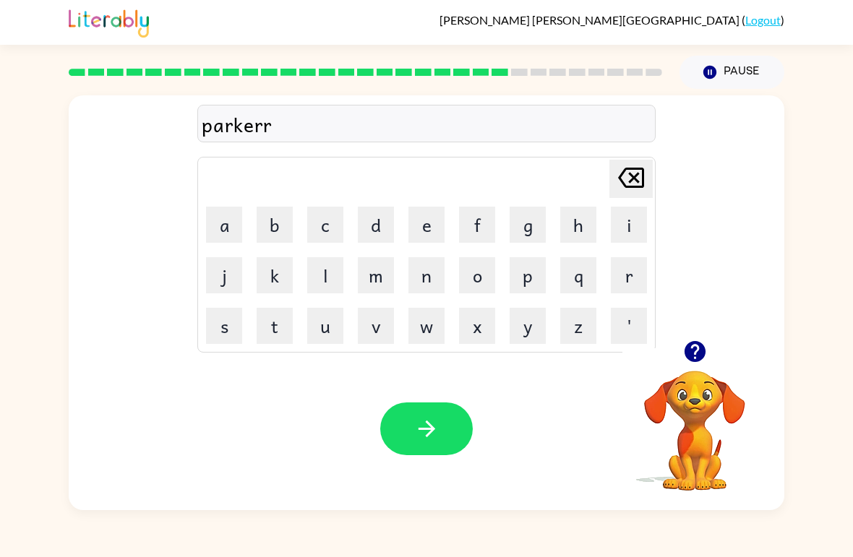
click at [624, 173] on icon "[PERSON_NAME] last character input" at bounding box center [630, 177] width 35 height 35
click at [436, 428] on icon "button" at bounding box center [426, 428] width 25 height 25
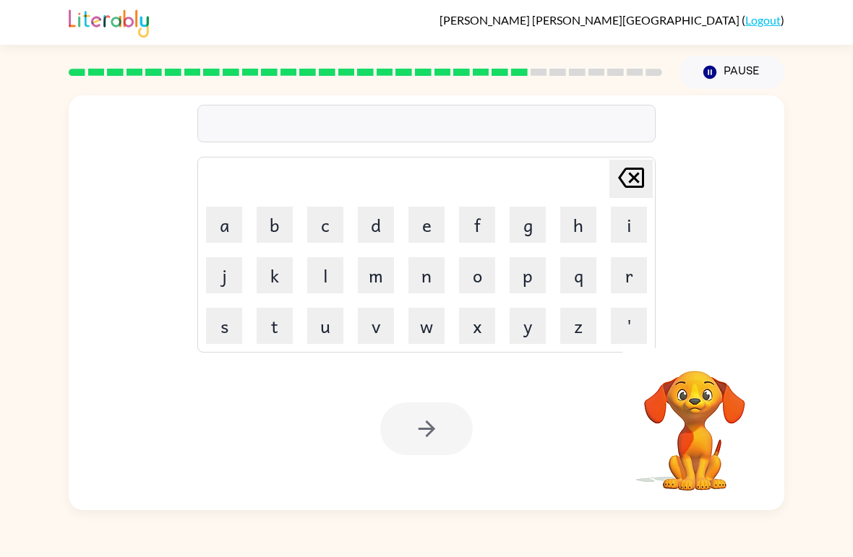
click at [625, 87] on div at bounding box center [365, 72] width 611 height 51
click at [622, 229] on button "i" at bounding box center [629, 225] width 36 height 36
click at [631, 172] on icon "[PERSON_NAME] last character input" at bounding box center [630, 177] width 35 height 35
click at [225, 223] on button "a" at bounding box center [224, 225] width 36 height 36
click at [363, 236] on button "d" at bounding box center [376, 225] width 36 height 36
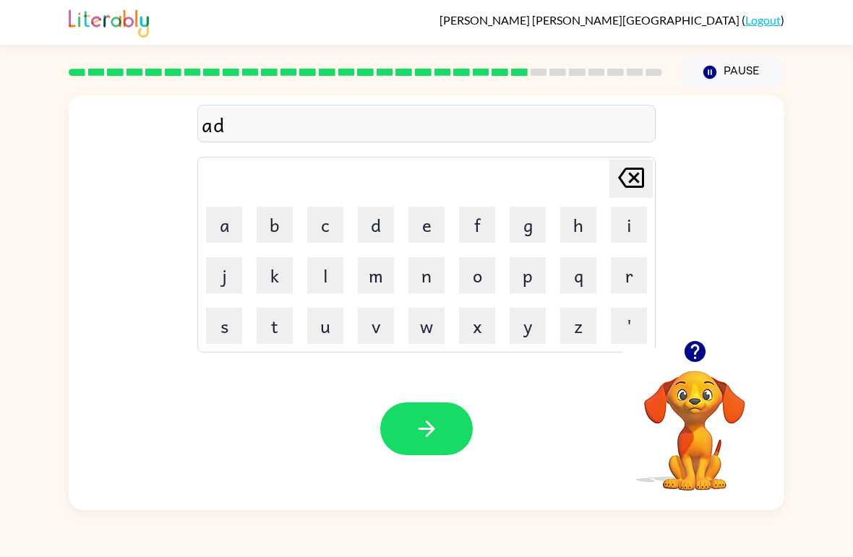
click at [375, 328] on button "v" at bounding box center [376, 326] width 36 height 36
click at [435, 222] on button "e" at bounding box center [426, 225] width 36 height 36
click at [430, 283] on button "n" at bounding box center [426, 275] width 36 height 36
click at [270, 327] on button "t" at bounding box center [274, 326] width 36 height 36
click at [642, 236] on button "i" at bounding box center [629, 225] width 36 height 36
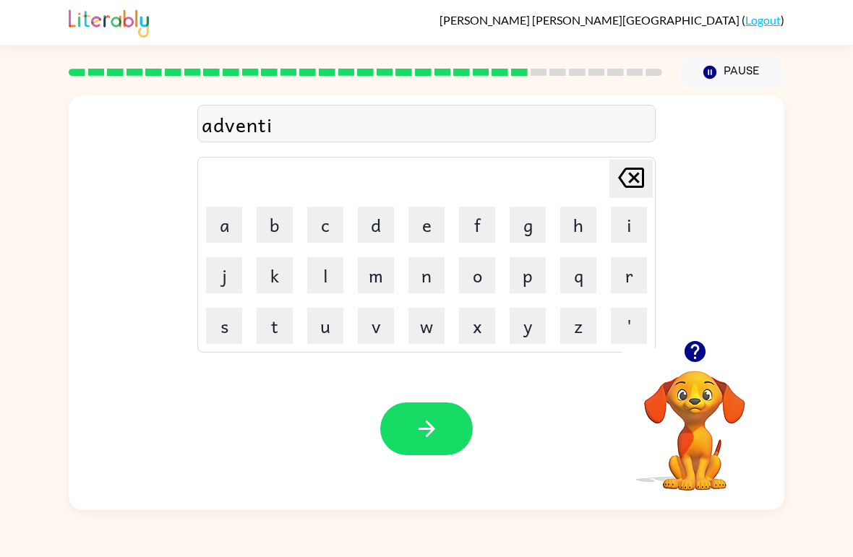
click at [438, 428] on icon "button" at bounding box center [426, 428] width 25 height 25
click at [527, 222] on button "g" at bounding box center [527, 225] width 36 height 36
click at [482, 278] on button "o" at bounding box center [477, 275] width 36 height 36
click at [280, 214] on button "b" at bounding box center [274, 225] width 36 height 36
click at [329, 277] on button "l" at bounding box center [325, 275] width 36 height 36
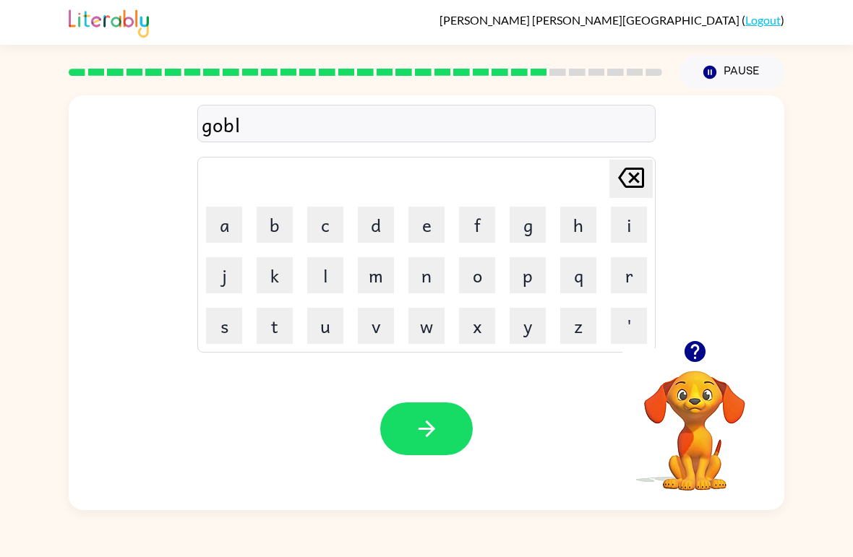
click at [622, 220] on button "i" at bounding box center [629, 225] width 36 height 36
click at [412, 277] on button "n" at bounding box center [426, 275] width 36 height 36
click at [452, 473] on div "Your browser must support playing .mp4 files to use Literably. Please try using…" at bounding box center [426, 429] width 715 height 163
click at [448, 426] on button "button" at bounding box center [426, 428] width 92 height 53
click at [535, 211] on button "g" at bounding box center [527, 225] width 36 height 36
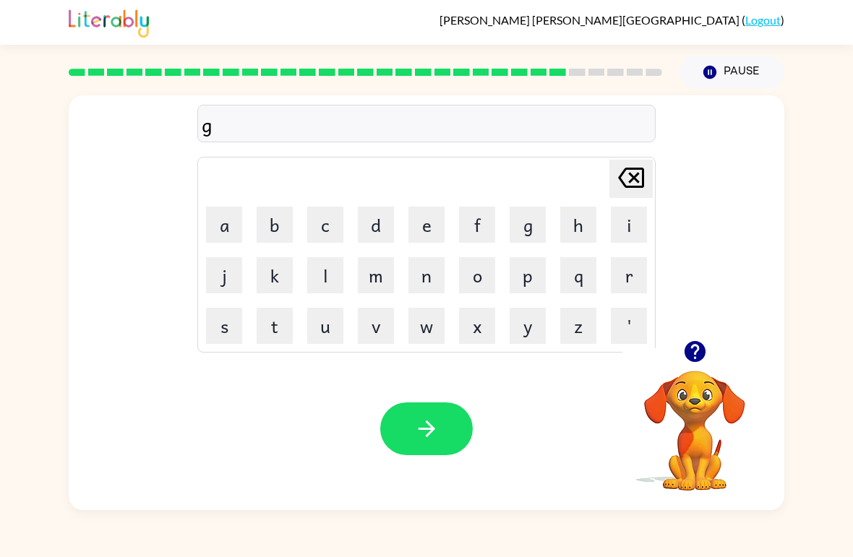
click at [465, 283] on button "o" at bounding box center [477, 275] width 36 height 36
click at [374, 319] on button "v" at bounding box center [376, 326] width 36 height 36
click at [439, 224] on button "e" at bounding box center [426, 225] width 36 height 36
click at [638, 277] on button "r" at bounding box center [629, 275] width 36 height 36
click at [372, 285] on button "m" at bounding box center [376, 275] width 36 height 36
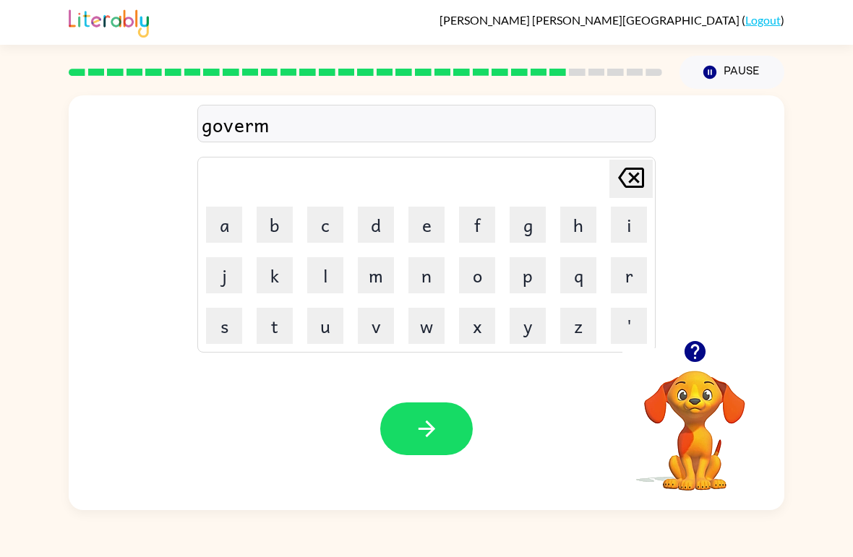
click at [428, 232] on button "e" at bounding box center [426, 225] width 36 height 36
click at [421, 273] on button "n" at bounding box center [426, 275] width 36 height 36
click at [258, 348] on td "t" at bounding box center [274, 325] width 49 height 49
click at [267, 331] on button "t" at bounding box center [274, 326] width 36 height 36
click at [442, 425] on button "button" at bounding box center [426, 428] width 92 height 53
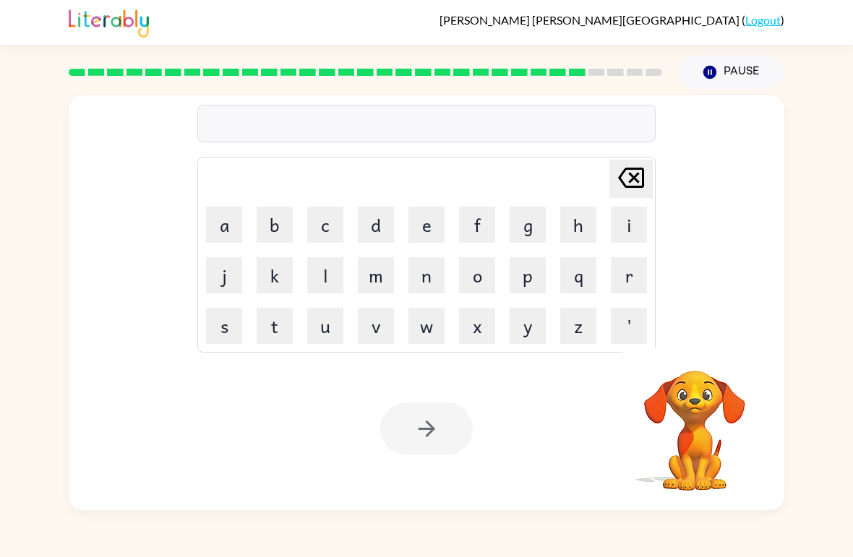
click at [230, 323] on button "s" at bounding box center [224, 326] width 36 height 36
click at [270, 340] on button "t" at bounding box center [274, 326] width 36 height 36
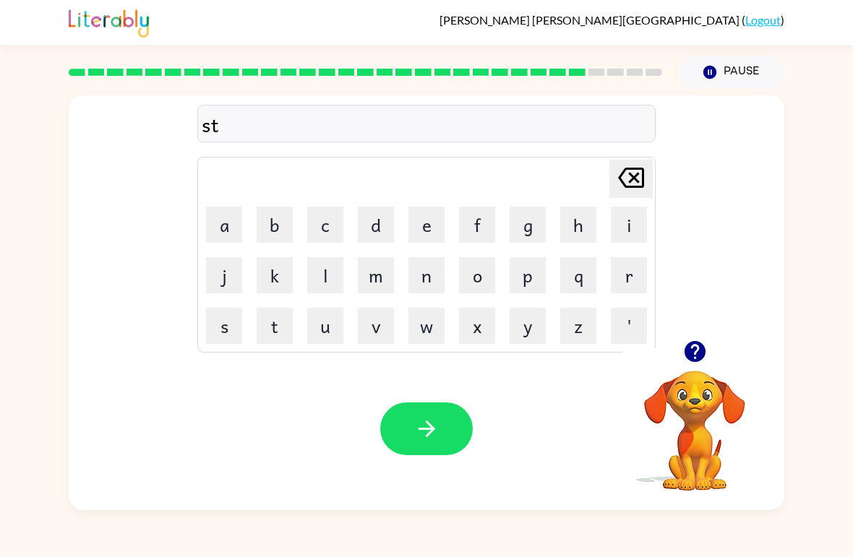
click at [634, 284] on button "r" at bounding box center [629, 275] width 36 height 36
click at [225, 225] on button "a" at bounding box center [224, 225] width 36 height 36
click at [428, 283] on button "n" at bounding box center [426, 275] width 36 height 36
click at [428, 233] on button "e" at bounding box center [426, 225] width 36 height 36
click at [455, 417] on button "button" at bounding box center [426, 428] width 92 height 53
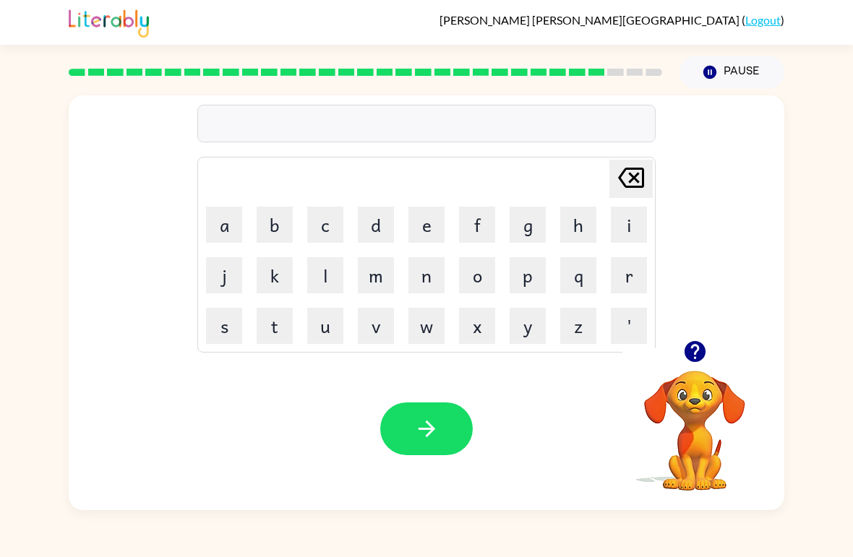
click at [224, 332] on button "s" at bounding box center [224, 326] width 36 height 36
click at [566, 225] on button "h" at bounding box center [578, 225] width 36 height 36
click at [225, 233] on button "a" at bounding box center [224, 225] width 36 height 36
click at [523, 288] on button "p" at bounding box center [527, 275] width 36 height 36
click at [442, 220] on button "e" at bounding box center [426, 225] width 36 height 36
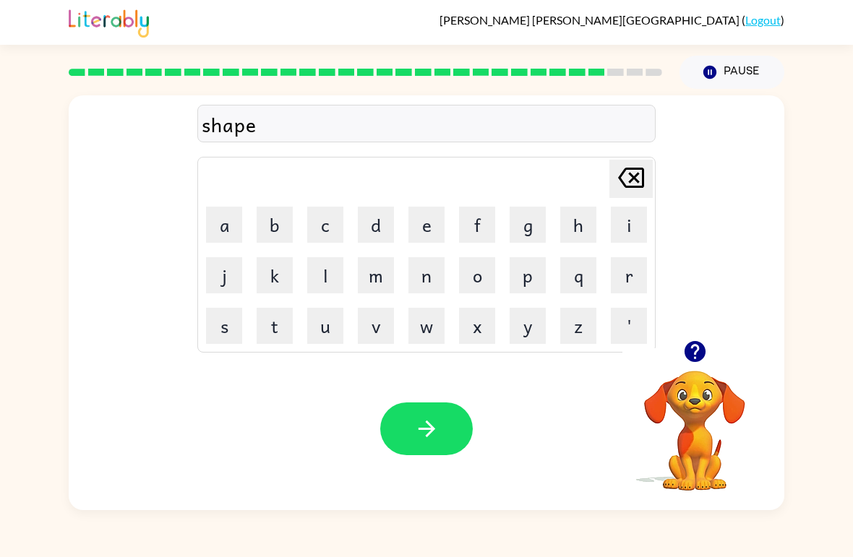
click at [432, 413] on button "button" at bounding box center [426, 428] width 92 height 53
click at [436, 225] on button "e" at bounding box center [426, 225] width 36 height 36
click at [477, 329] on button "x" at bounding box center [477, 326] width 36 height 36
click at [427, 222] on button "e" at bounding box center [426, 225] width 36 height 36
click at [326, 274] on button "l" at bounding box center [325, 275] width 36 height 36
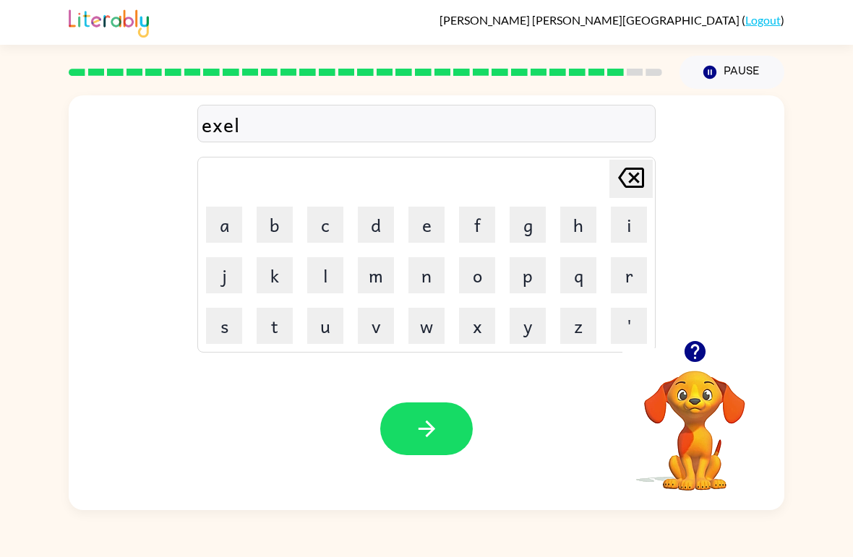
click at [442, 218] on button "e" at bounding box center [426, 225] width 36 height 36
click at [428, 290] on button "n" at bounding box center [426, 275] width 36 height 36
click at [280, 324] on button "t" at bounding box center [274, 326] width 36 height 36
click at [439, 437] on button "button" at bounding box center [426, 428] width 92 height 53
click at [229, 276] on button "j" at bounding box center [224, 275] width 36 height 36
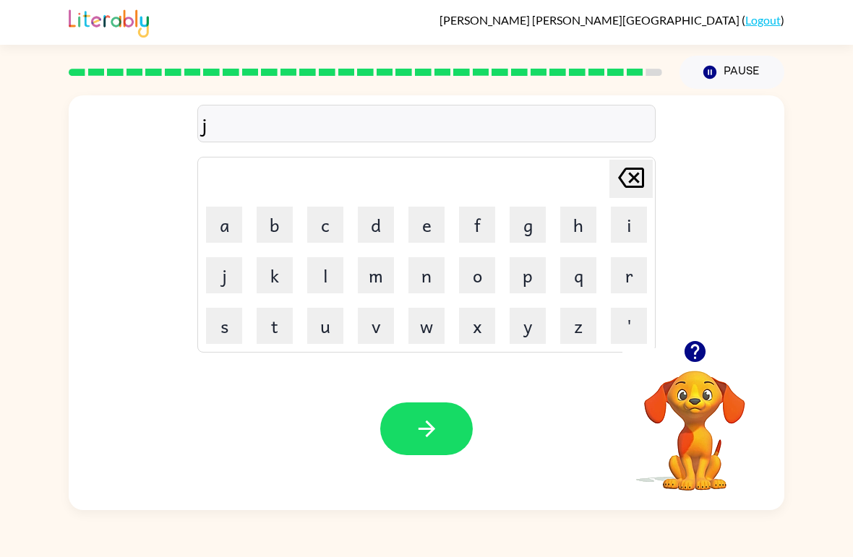
click at [484, 267] on button "o" at bounding box center [477, 275] width 36 height 36
click at [256, 225] on button "b" at bounding box center [274, 225] width 36 height 36
click at [420, 235] on button "e" at bounding box center [426, 225] width 36 height 36
click at [629, 224] on button "i" at bounding box center [629, 225] width 36 height 36
click at [639, 183] on icon at bounding box center [631, 178] width 26 height 20
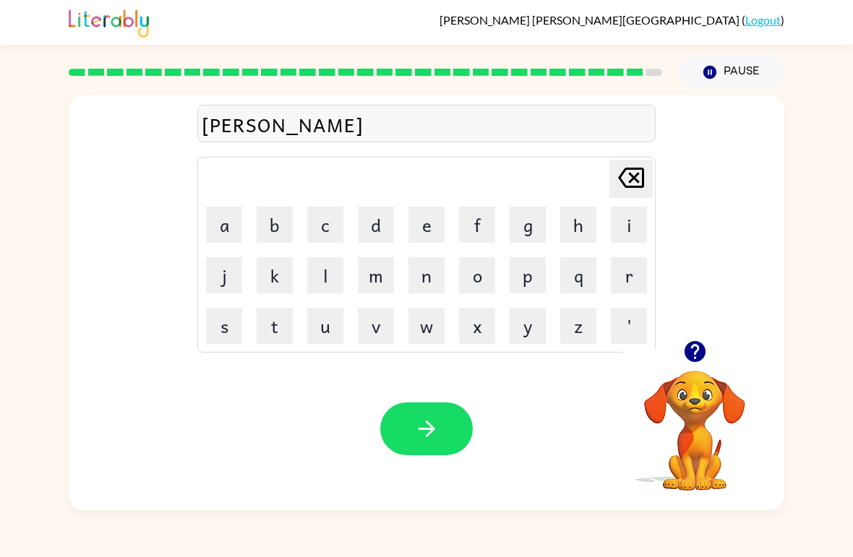
click at [413, 444] on button "button" at bounding box center [426, 428] width 92 height 53
